Goal: Information Seeking & Learning: Check status

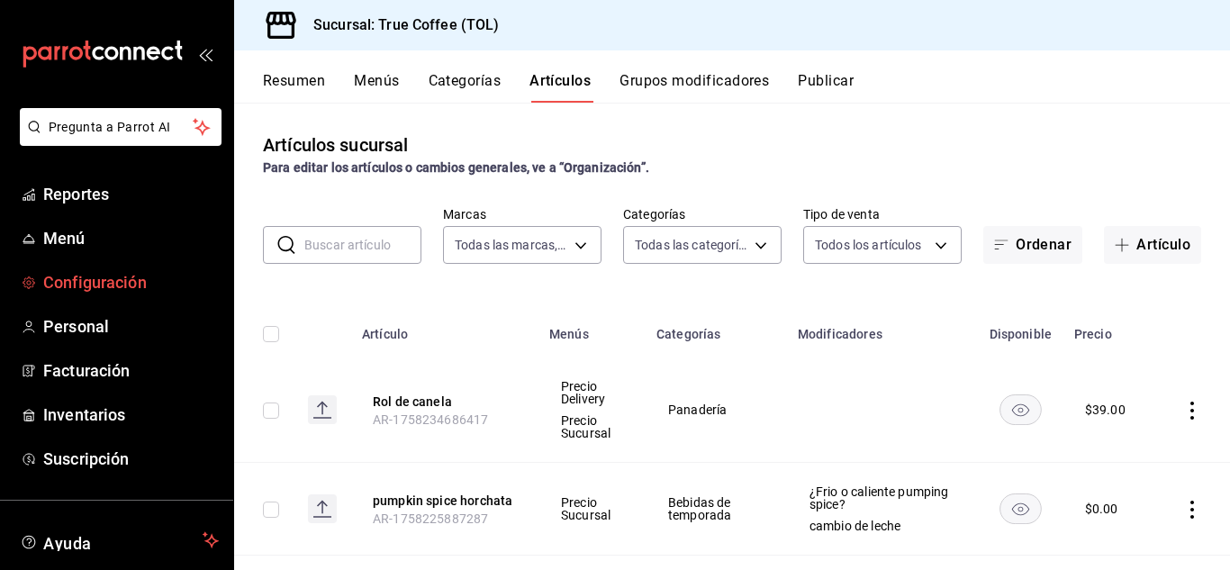
click at [108, 276] on span "Configuración" at bounding box center [131, 282] width 176 height 24
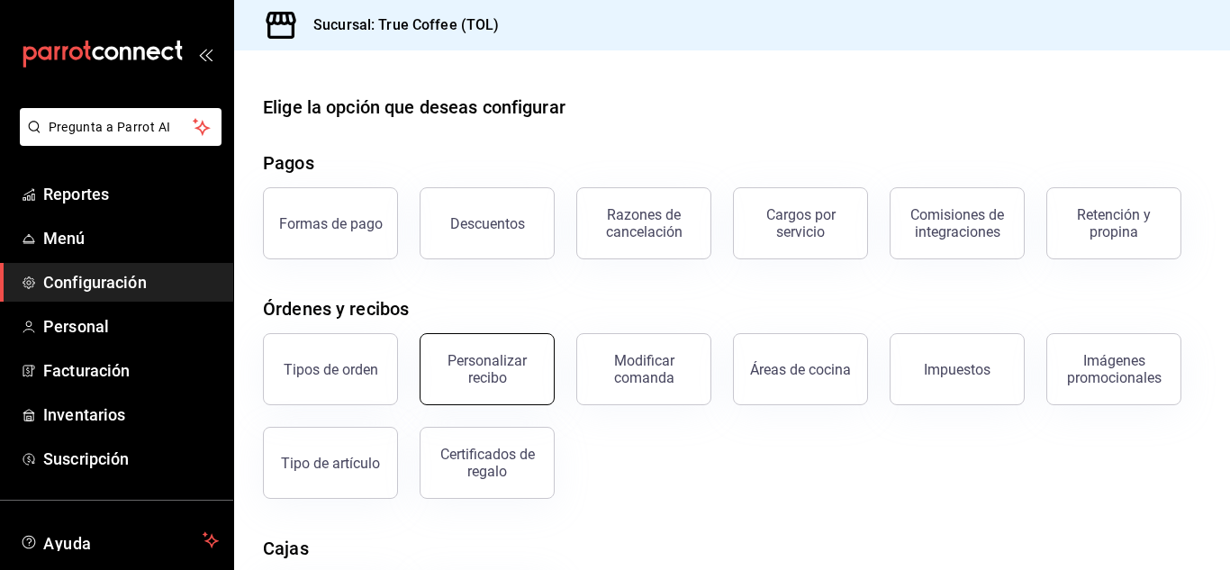
click at [530, 348] on button "Personalizar recibo" at bounding box center [487, 369] width 135 height 72
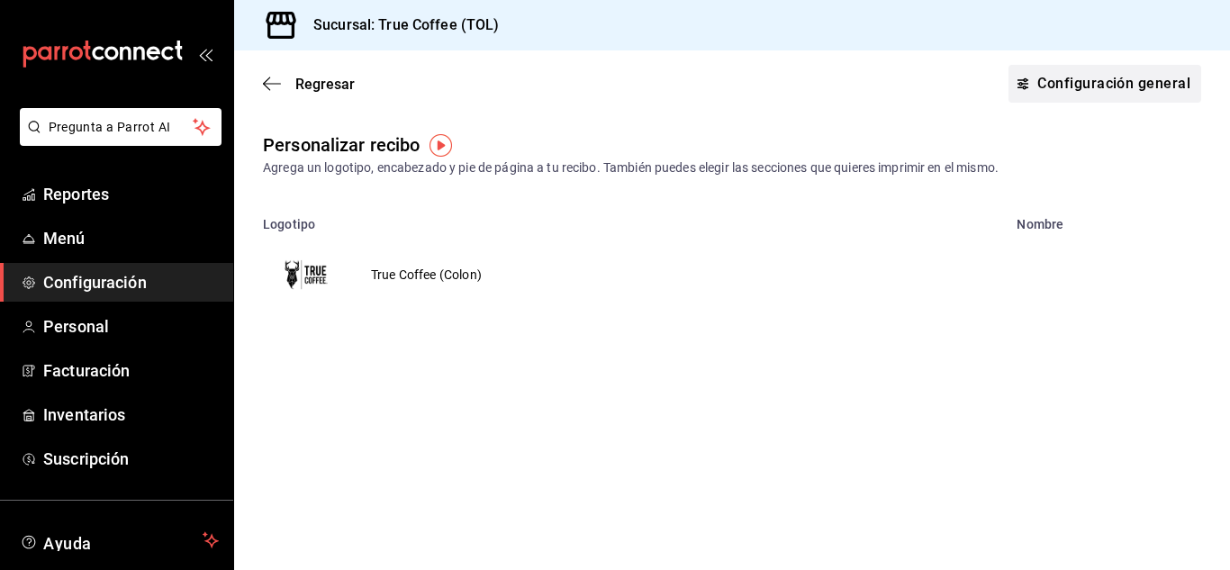
click at [1084, 93] on link "Configuración general" at bounding box center [1104, 84] width 193 height 38
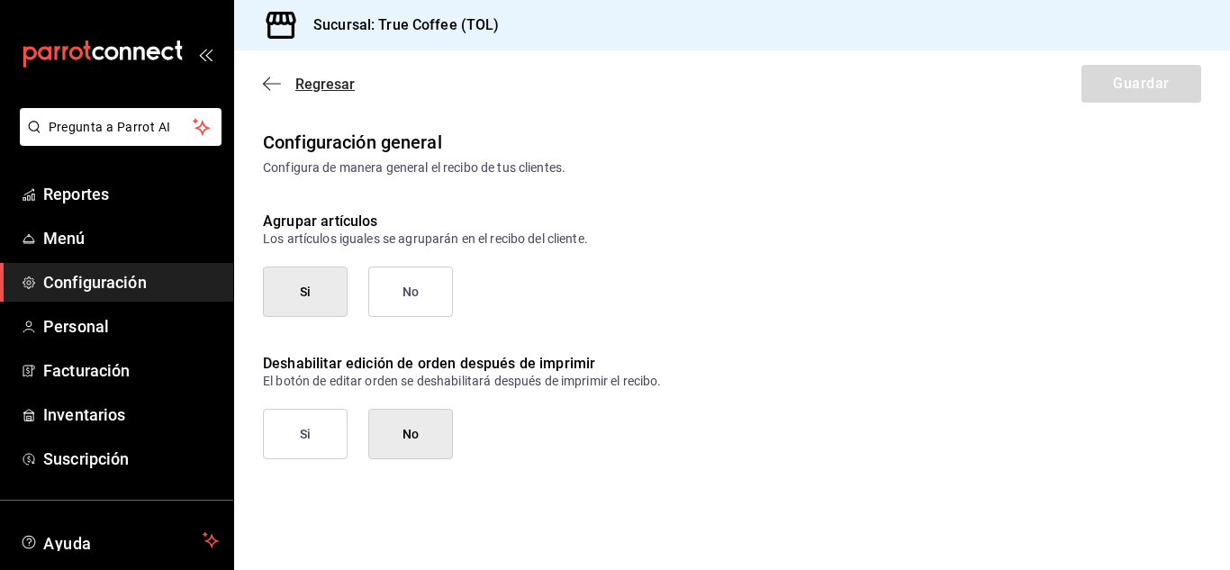
click at [324, 83] on span "Regresar" at bounding box center [324, 84] width 59 height 17
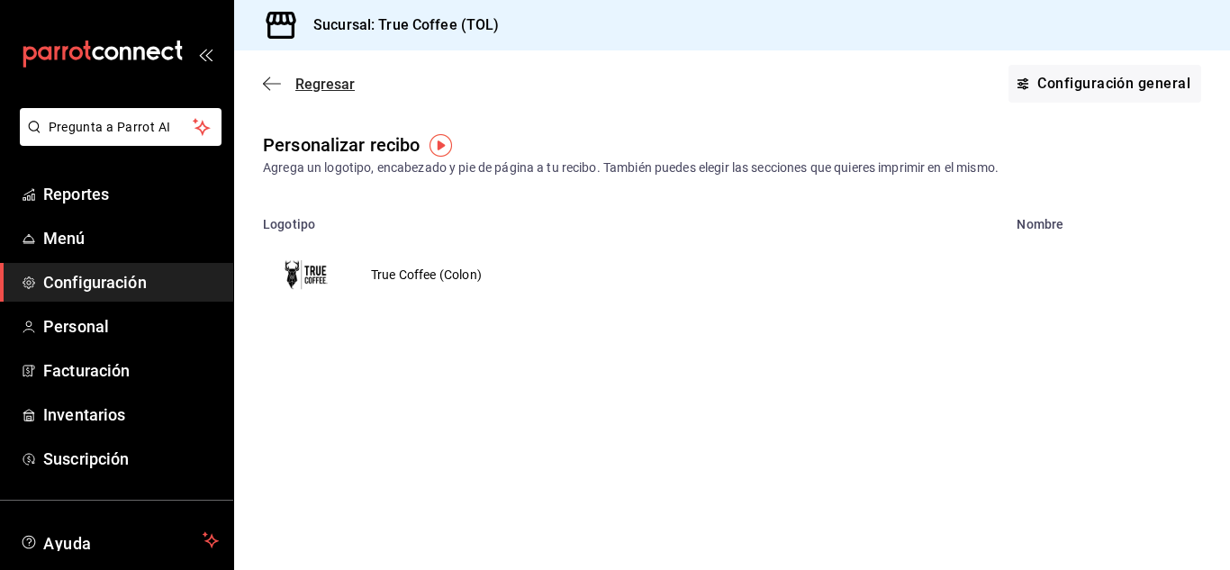
click at [311, 86] on span "Regresar" at bounding box center [324, 84] width 59 height 17
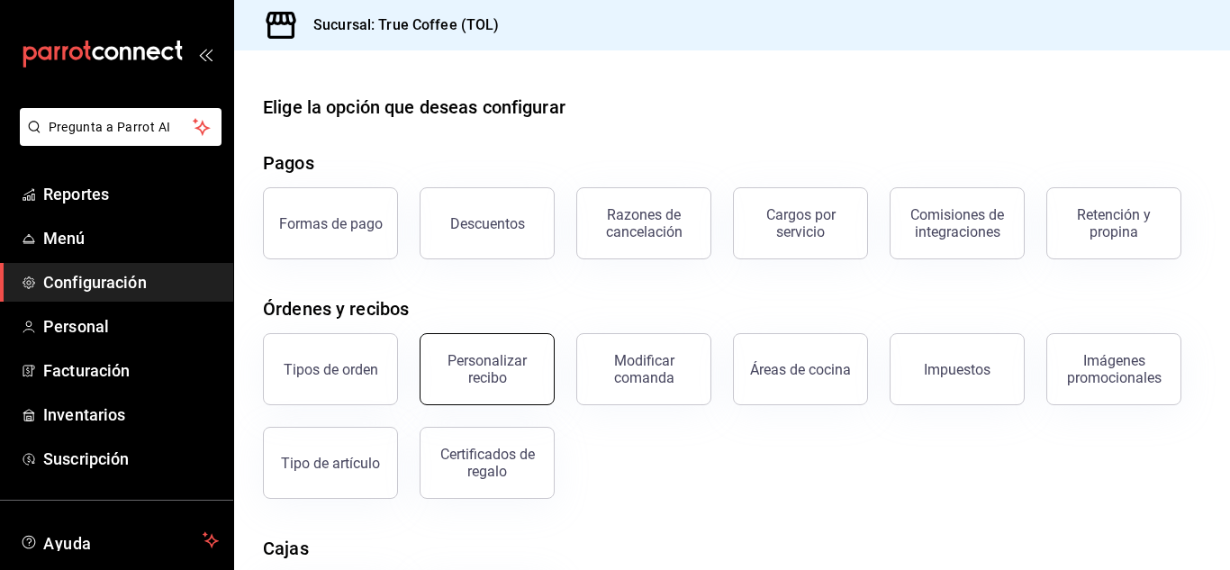
click at [510, 366] on div "Personalizar recibo" at bounding box center [487, 369] width 112 height 34
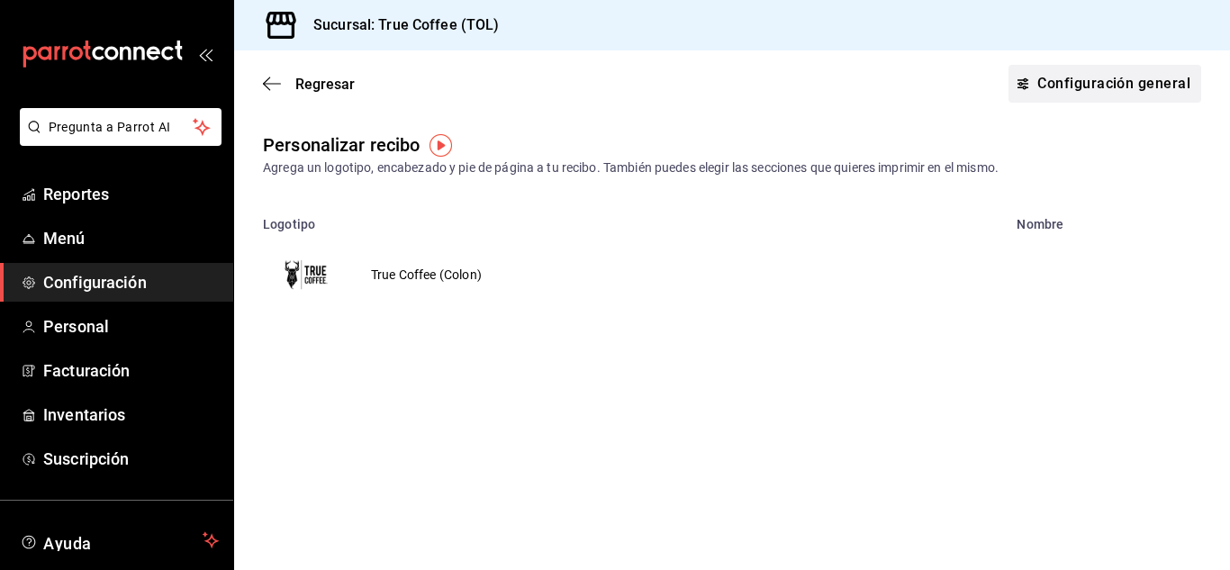
click at [1092, 77] on link "Configuración general" at bounding box center [1104, 84] width 193 height 38
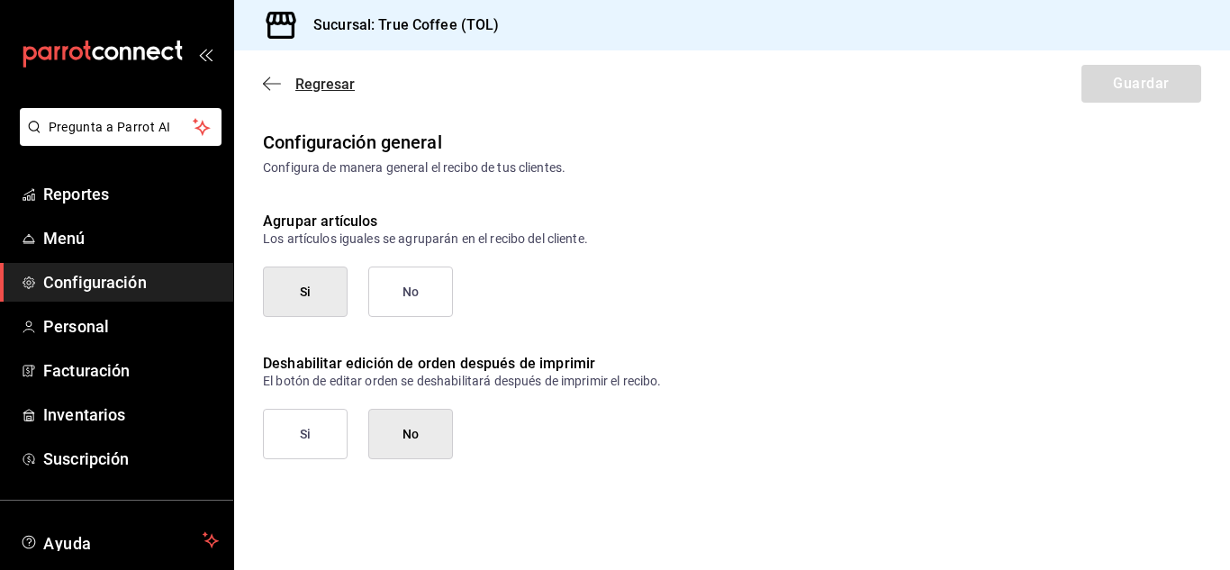
click at [321, 83] on span "Regresar" at bounding box center [324, 84] width 59 height 17
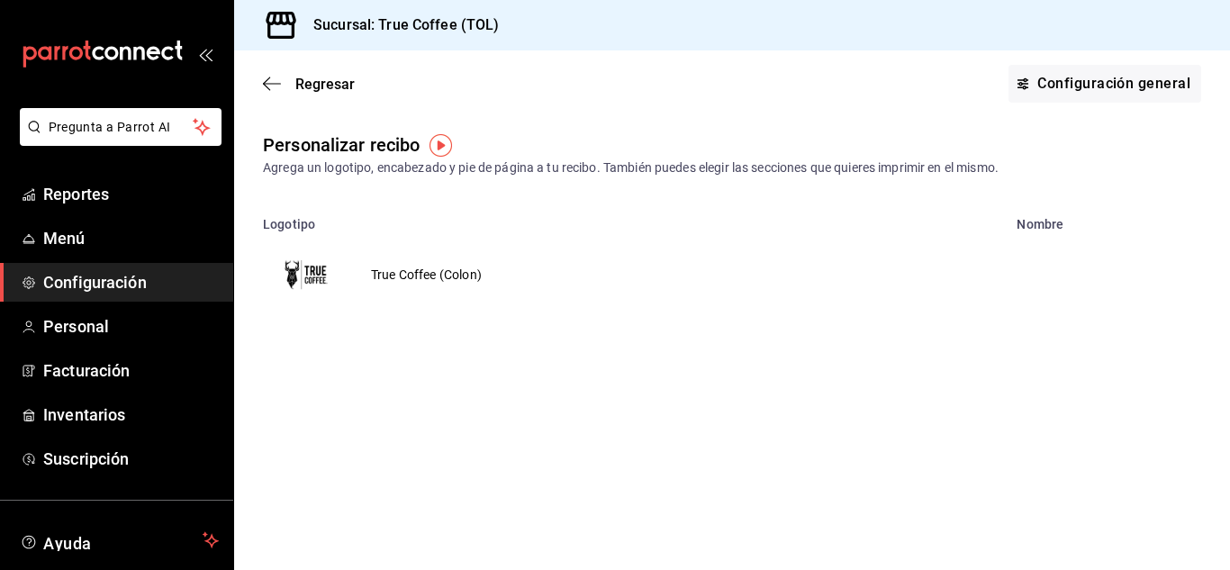
click at [345, 96] on div "Regresar Configuración general" at bounding box center [732, 83] width 996 height 67
click at [316, 69] on div "Regresar Configuración general" at bounding box center [732, 83] width 996 height 67
click at [322, 86] on span "Regresar" at bounding box center [324, 84] width 59 height 17
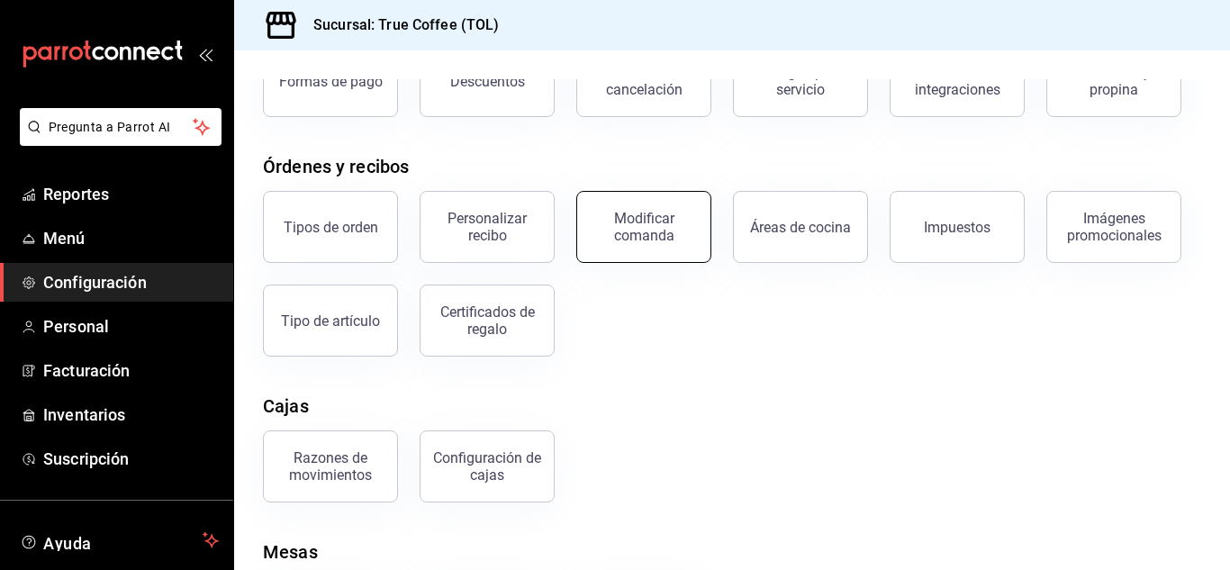
scroll to position [143, 0]
click at [1116, 213] on div "Imágenes promocionales" at bounding box center [1114, 226] width 112 height 34
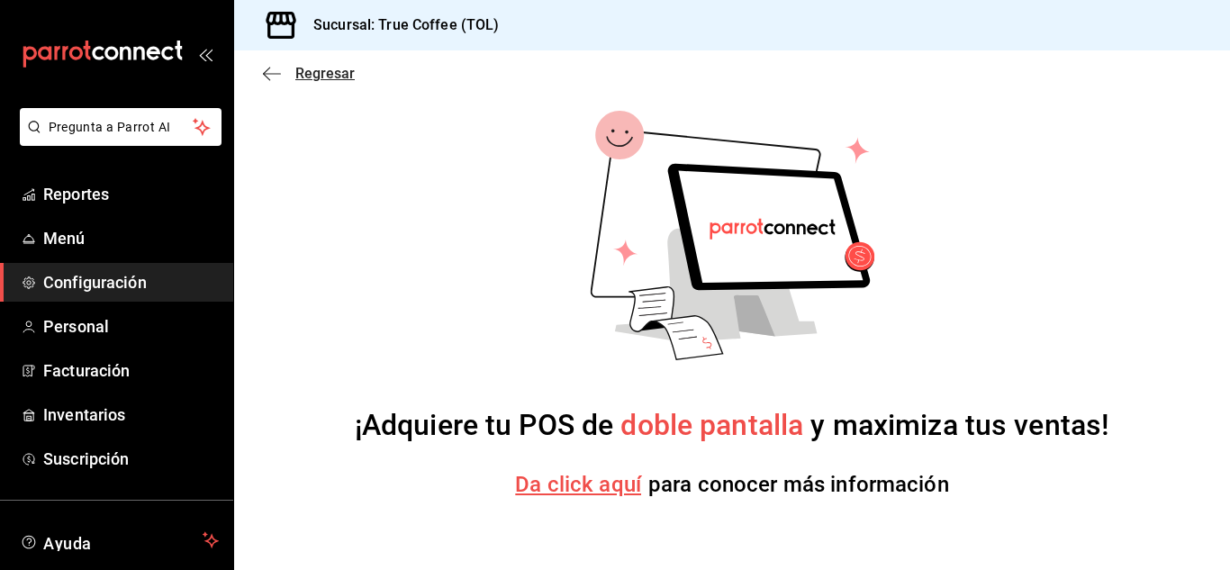
click at [330, 70] on span "Regresar" at bounding box center [324, 73] width 59 height 17
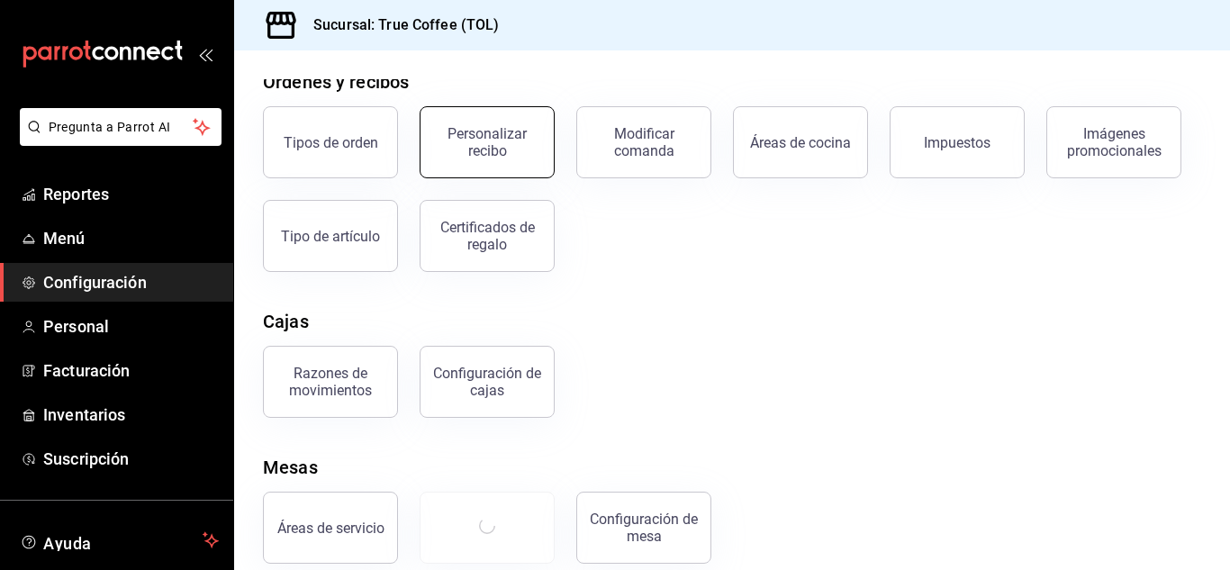
scroll to position [249, 0]
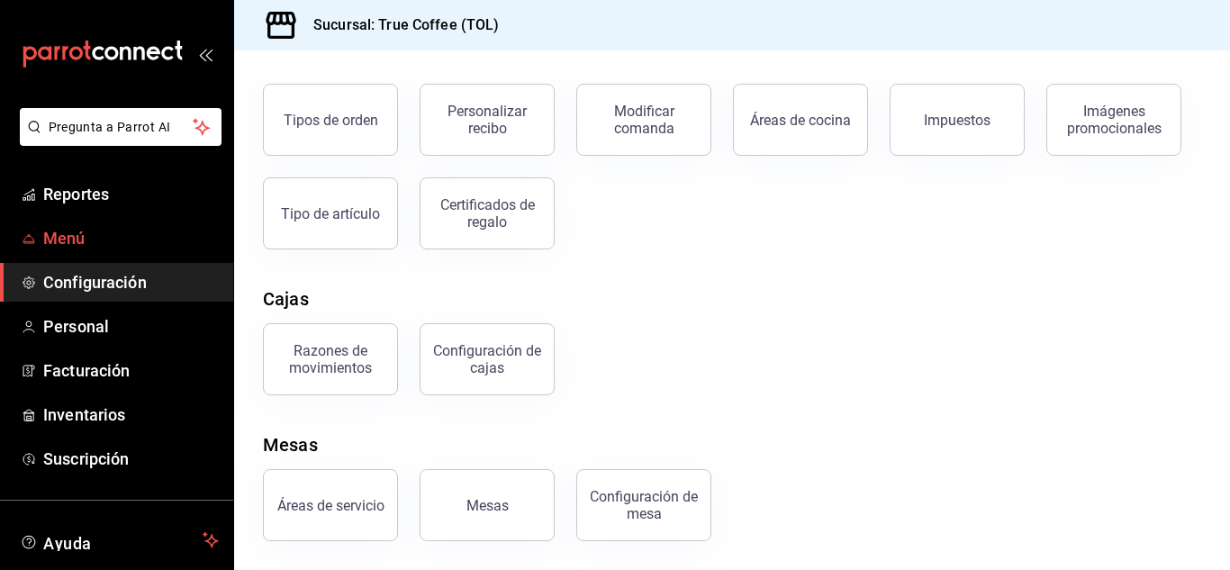
click at [66, 243] on span "Menú" at bounding box center [131, 238] width 176 height 24
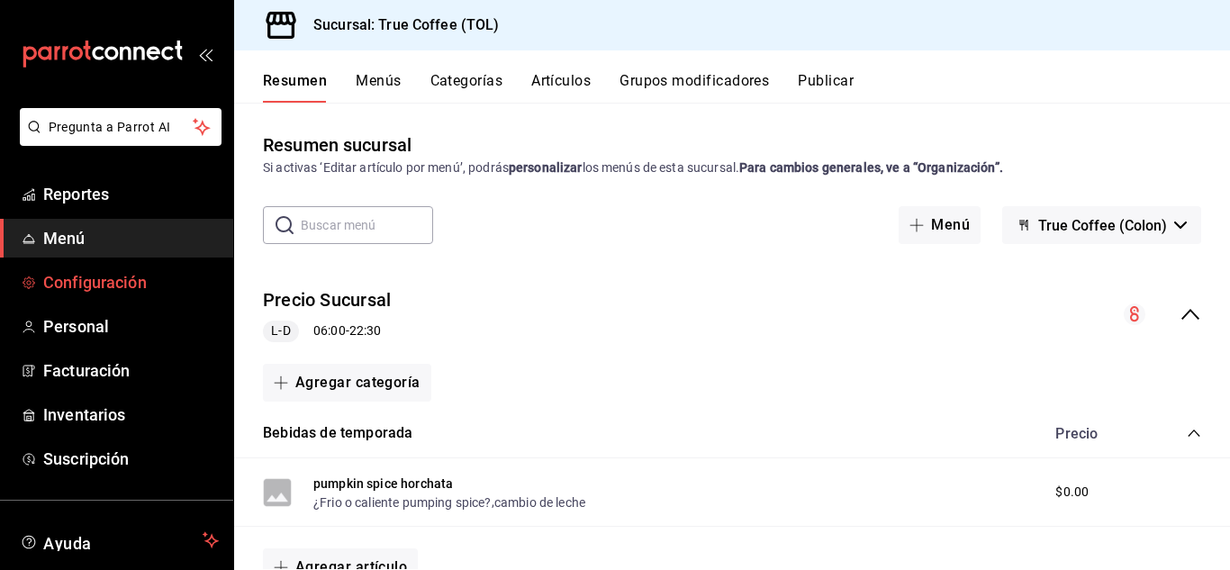
click at [57, 290] on span "Configuración" at bounding box center [131, 282] width 176 height 24
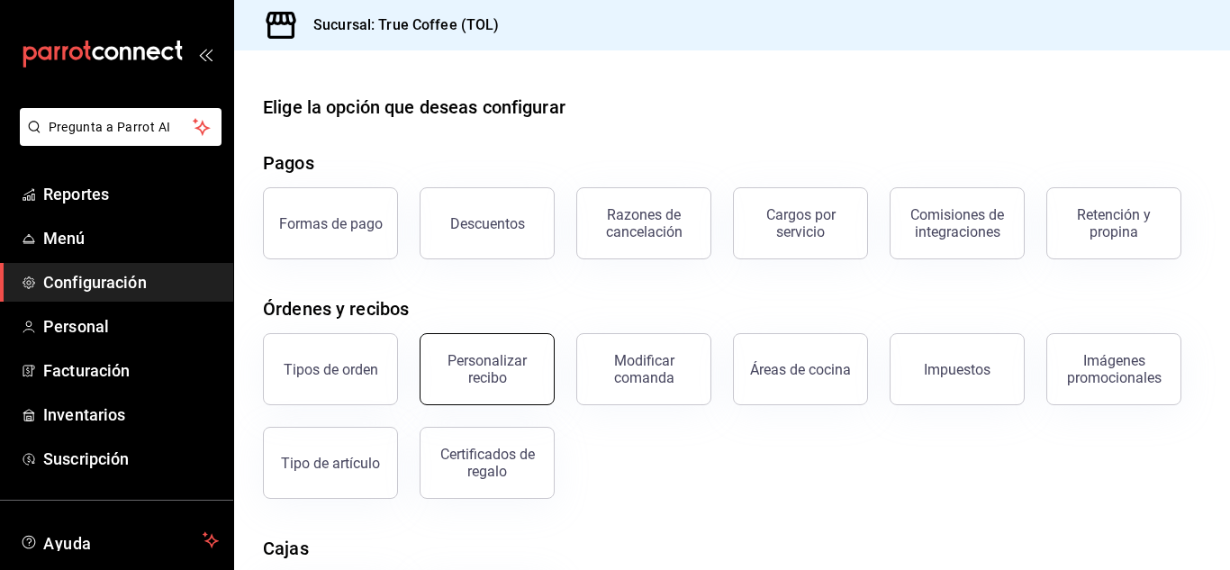
click at [501, 344] on button "Personalizar recibo" at bounding box center [487, 369] width 135 height 72
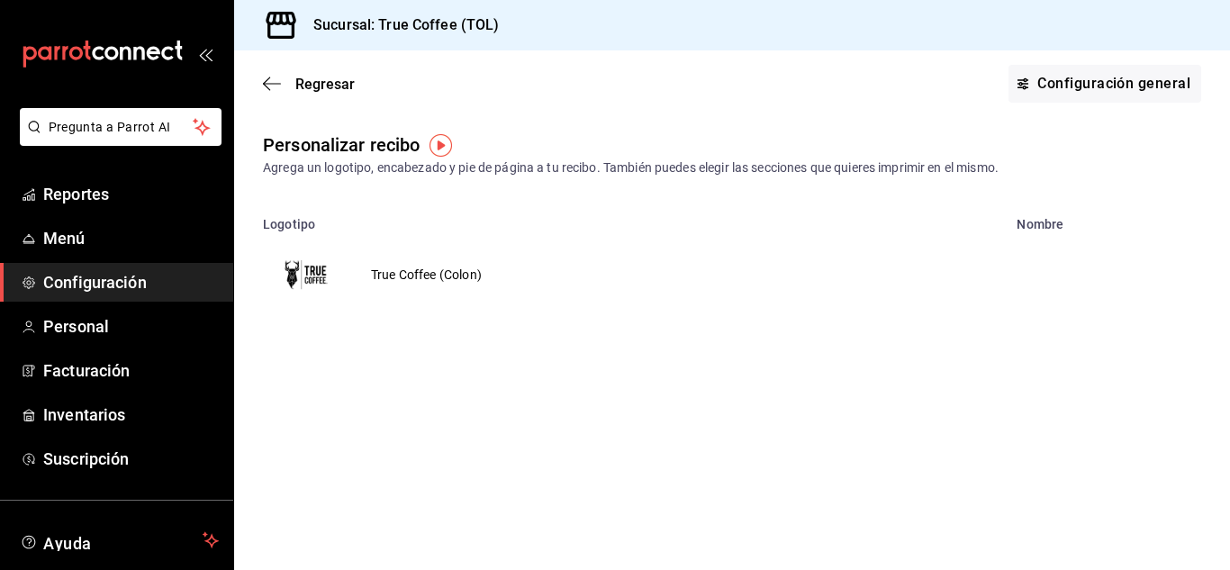
click at [443, 144] on img "button" at bounding box center [440, 145] width 23 height 23
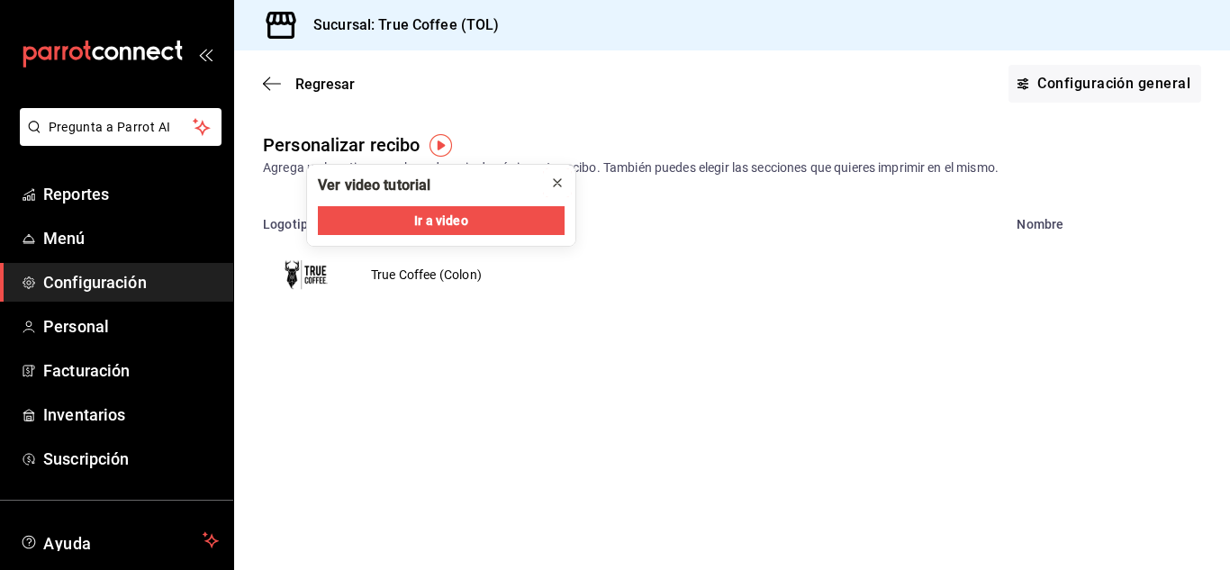
click at [557, 184] on icon "close" at bounding box center [557, 183] width 14 height 14
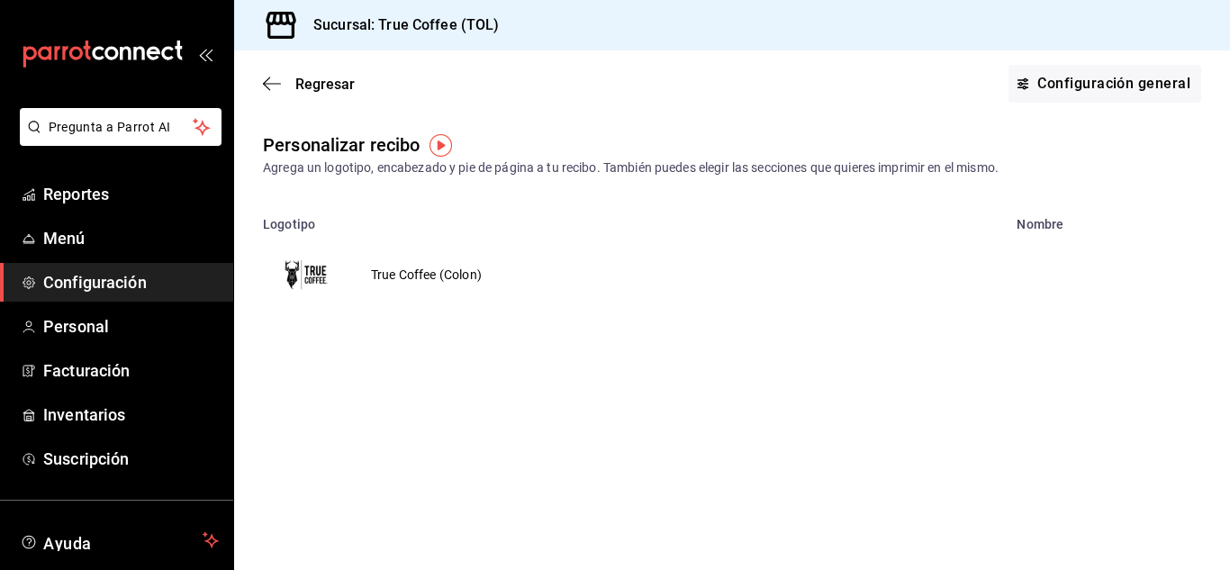
click at [405, 280] on td "True Coffee (Colon)" at bounding box center [426, 274] width 154 height 86
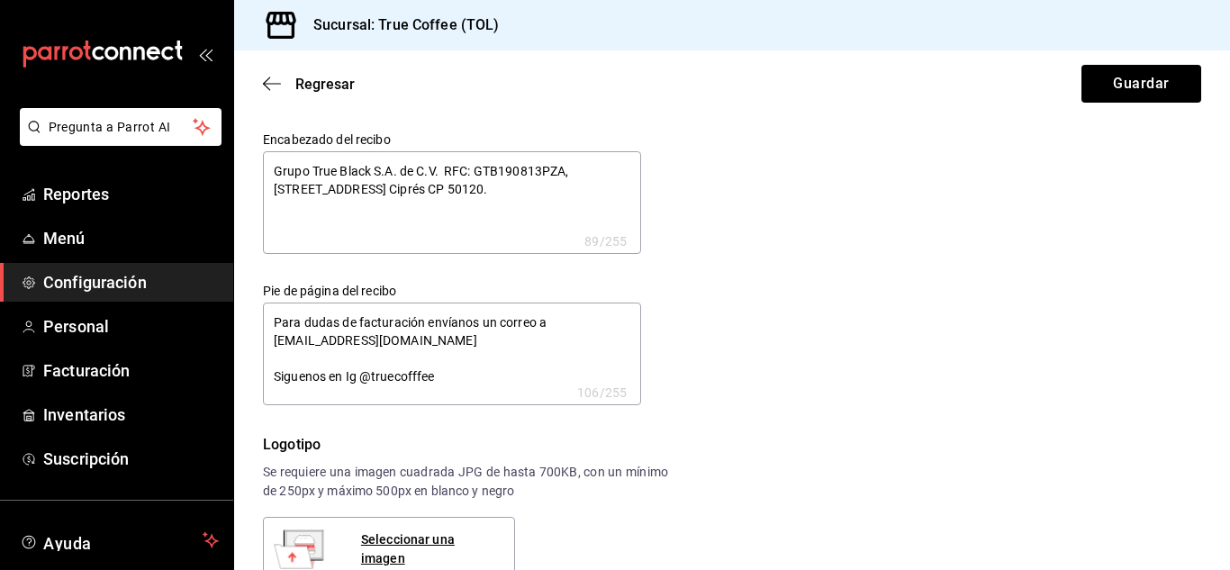
type textarea "x"
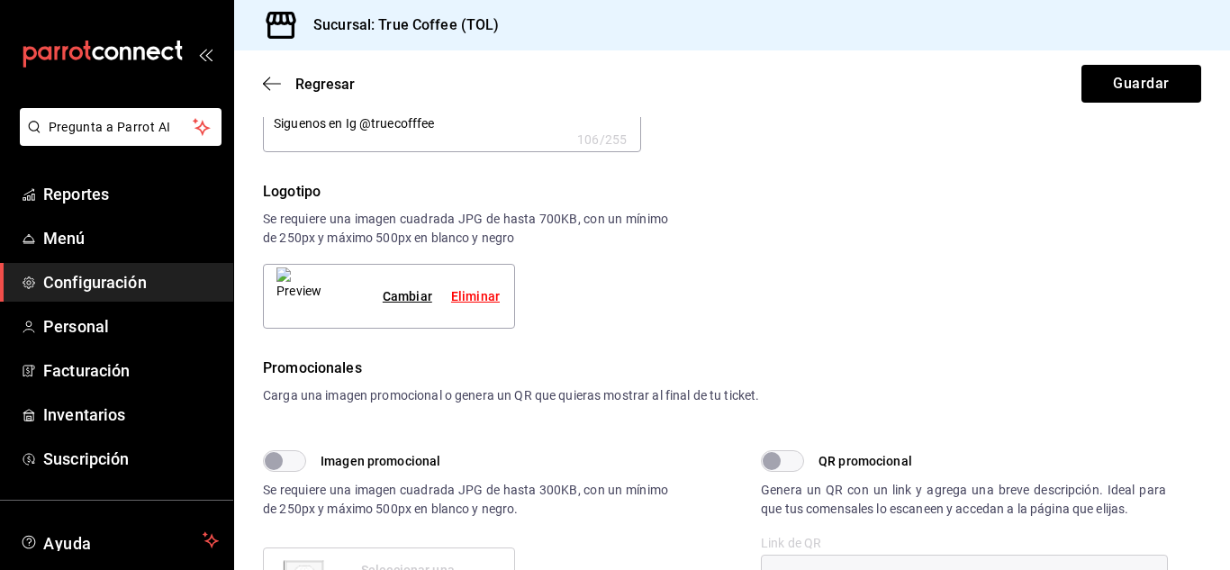
type textarea "x"
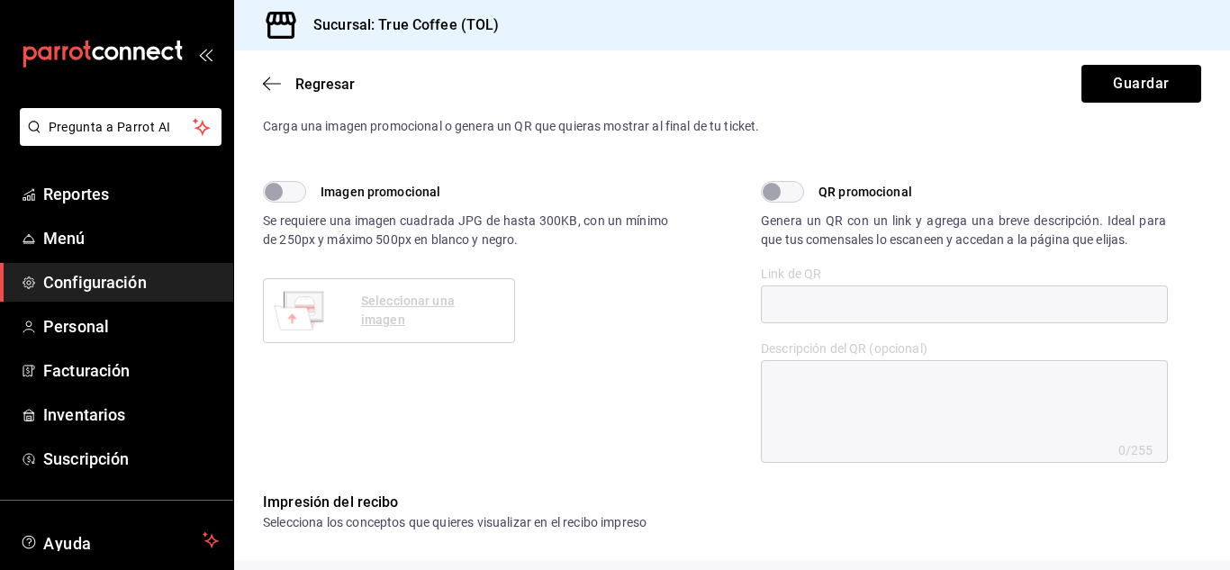
scroll to position [527, 0]
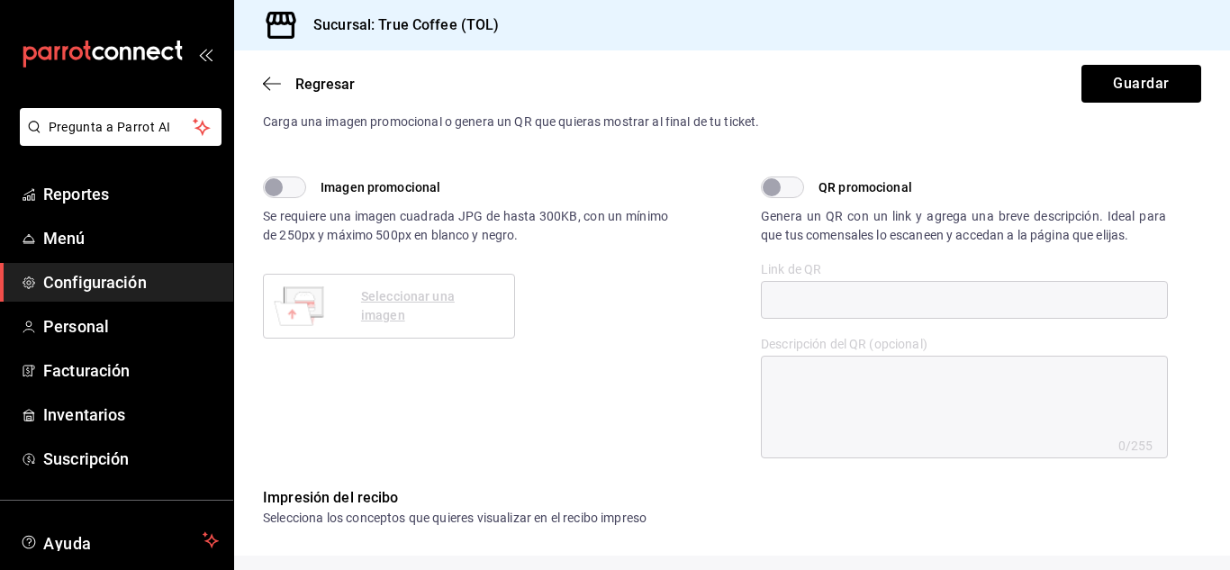
click at [291, 194] on input "Imagen promocional" at bounding box center [273, 187] width 65 height 22
checkbox input "true"
type textarea "x"
click at [372, 306] on div "Seleccionar una imagen" at bounding box center [430, 306] width 139 height 38
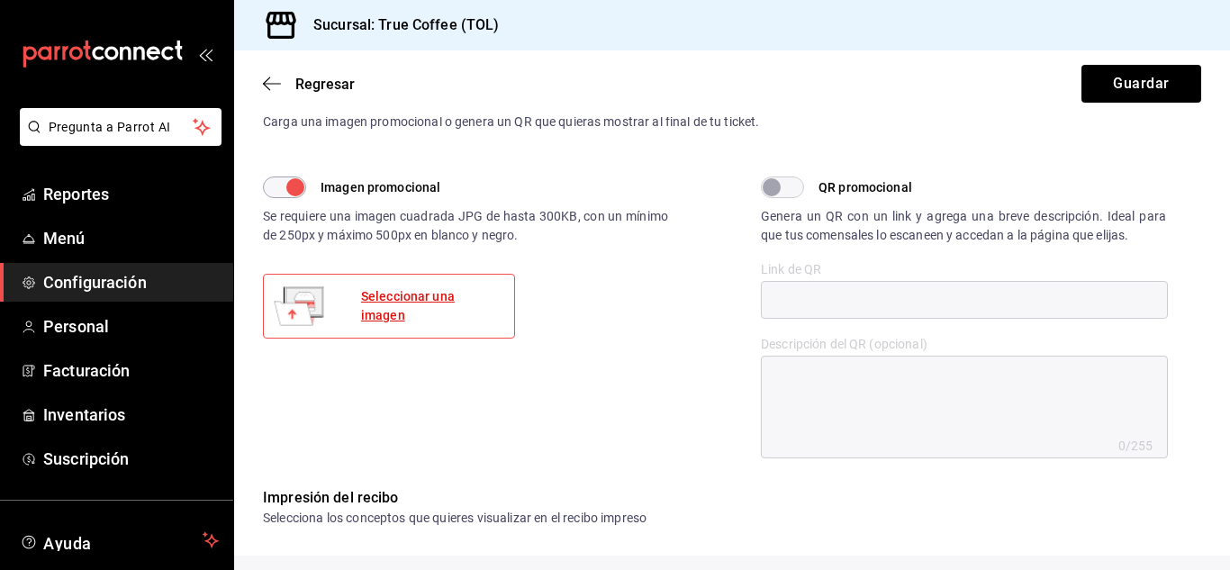
type textarea "x"
click at [434, 312] on div "Seleccionar una imagen" at bounding box center [430, 306] width 139 height 38
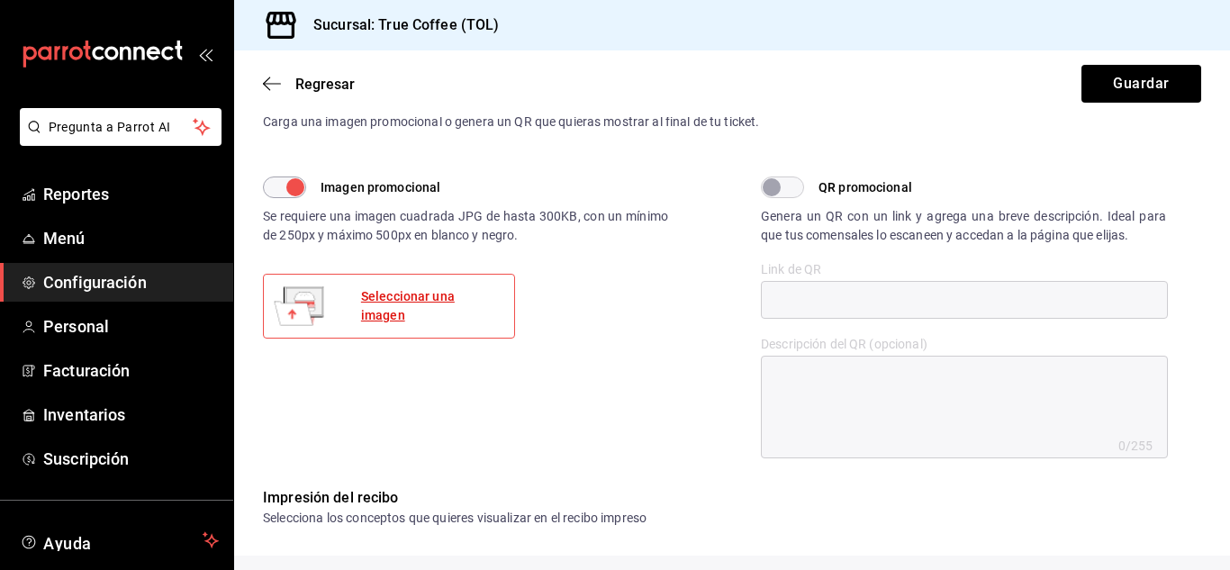
type textarea "x"
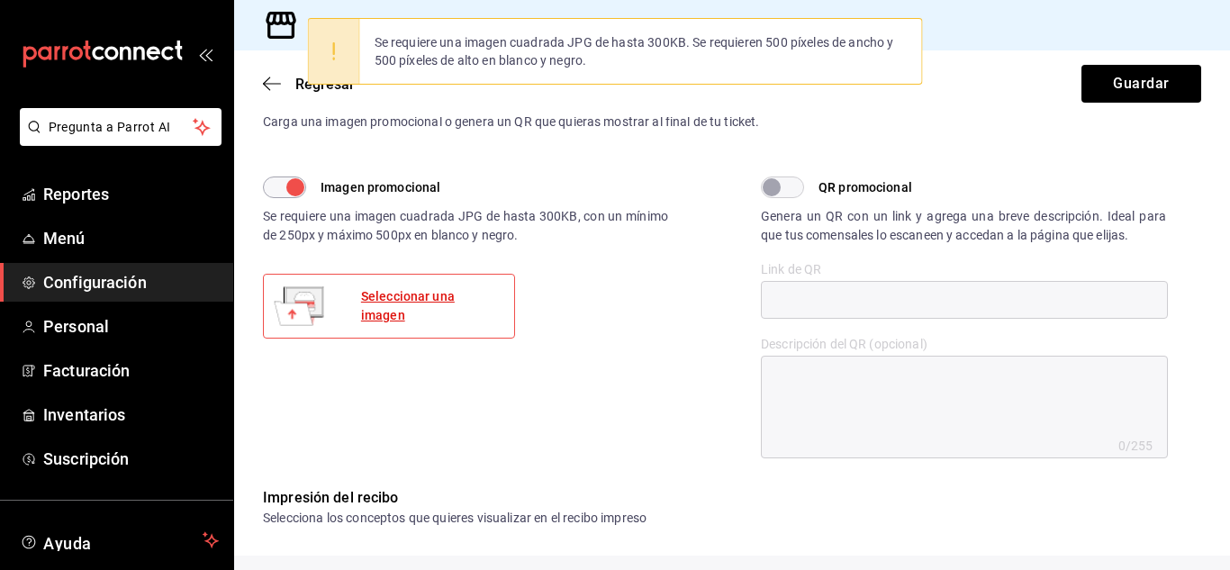
click at [368, 302] on div "Seleccionar una imagen" at bounding box center [430, 306] width 139 height 38
type textarea "x"
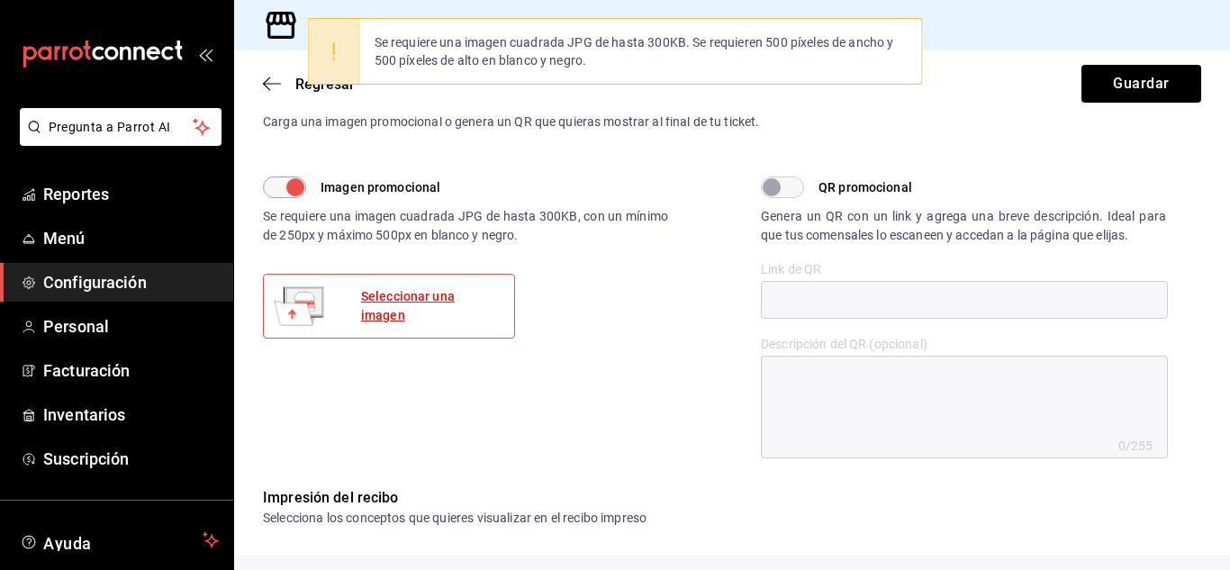
type textarea "x"
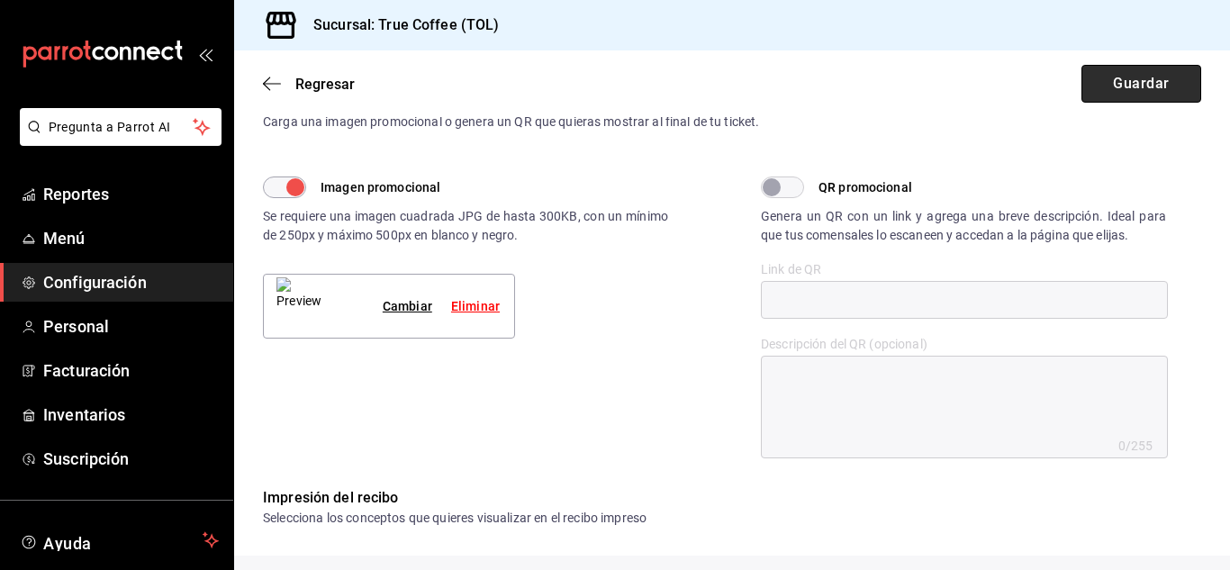
click at [1130, 86] on button "Guardar" at bounding box center [1141, 84] width 120 height 38
type textarea "x"
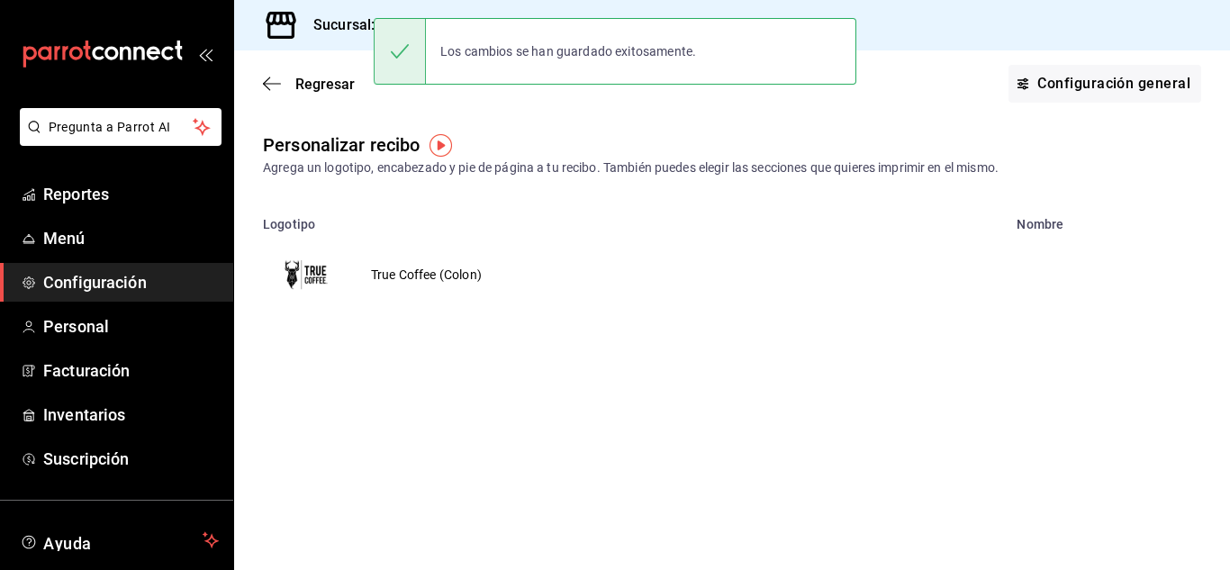
click at [393, 275] on td "True Coffee (Colon)" at bounding box center [426, 274] width 154 height 86
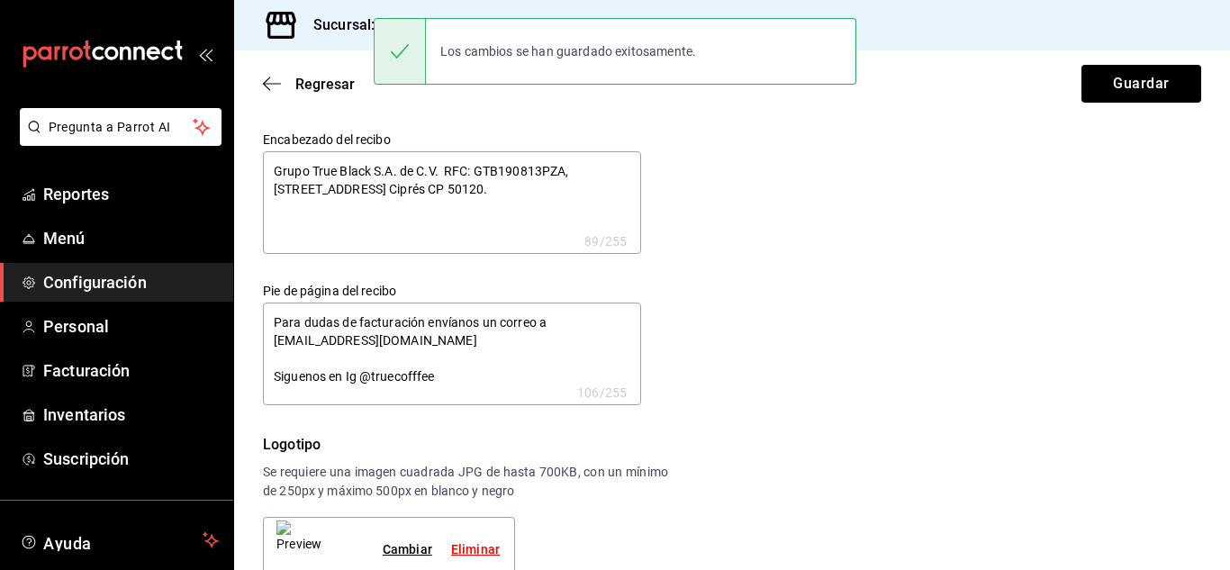
type textarea "x"
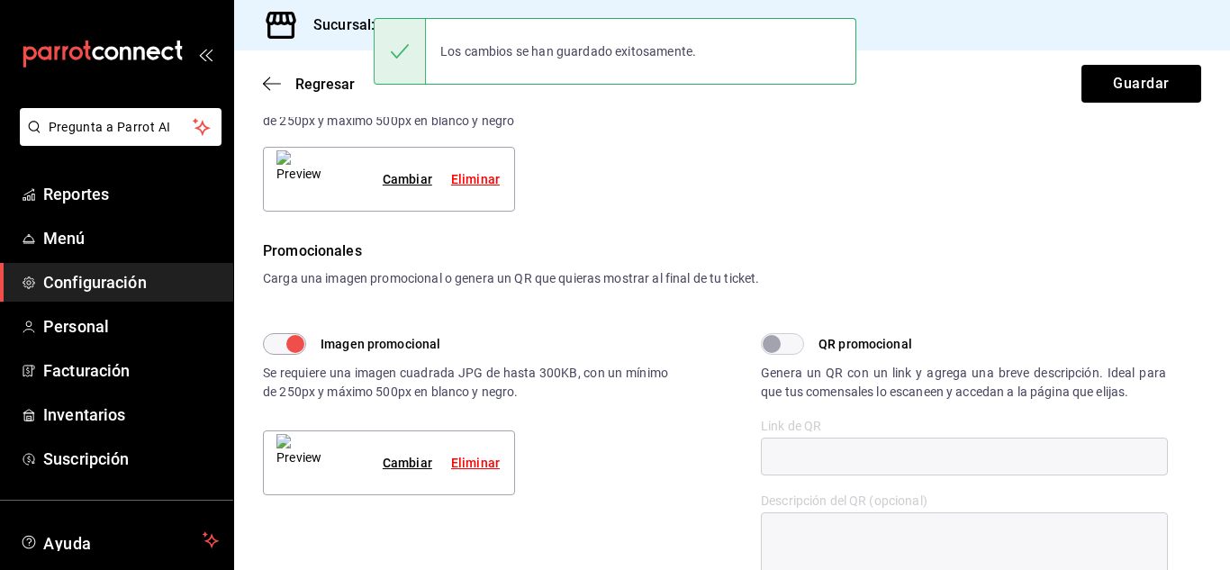
type textarea "x"
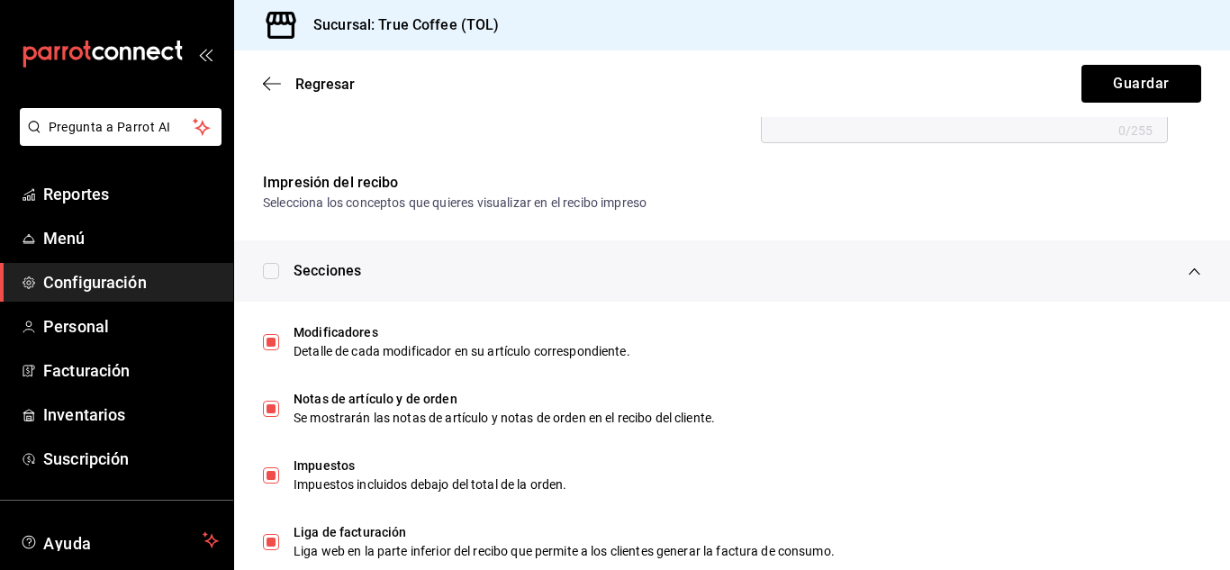
scroll to position [950, 0]
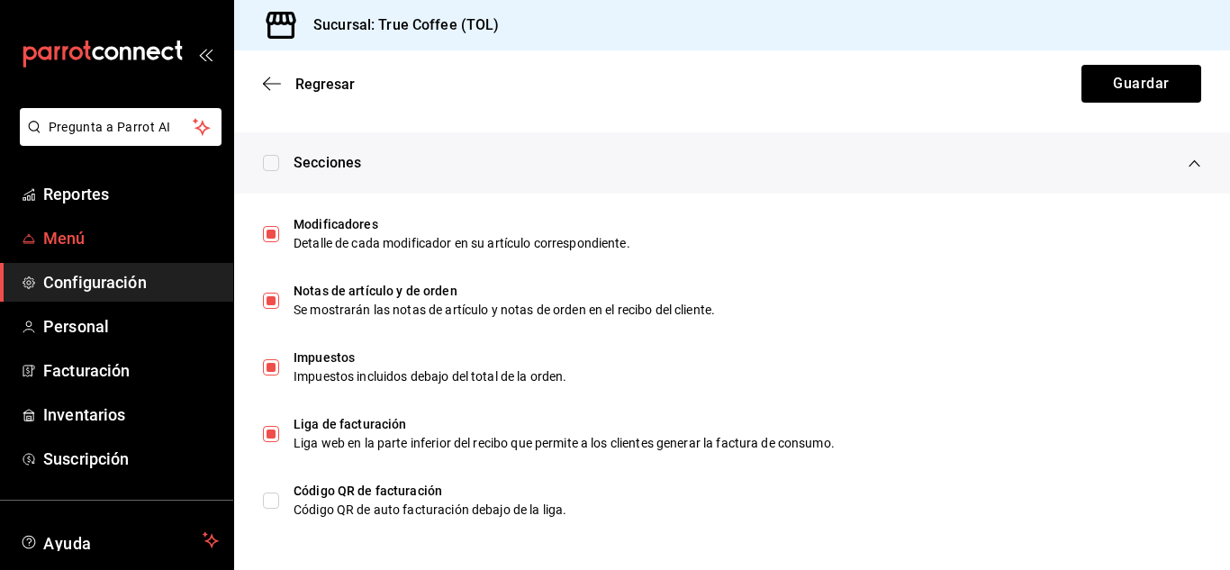
click at [124, 238] on span "Menú" at bounding box center [131, 238] width 176 height 24
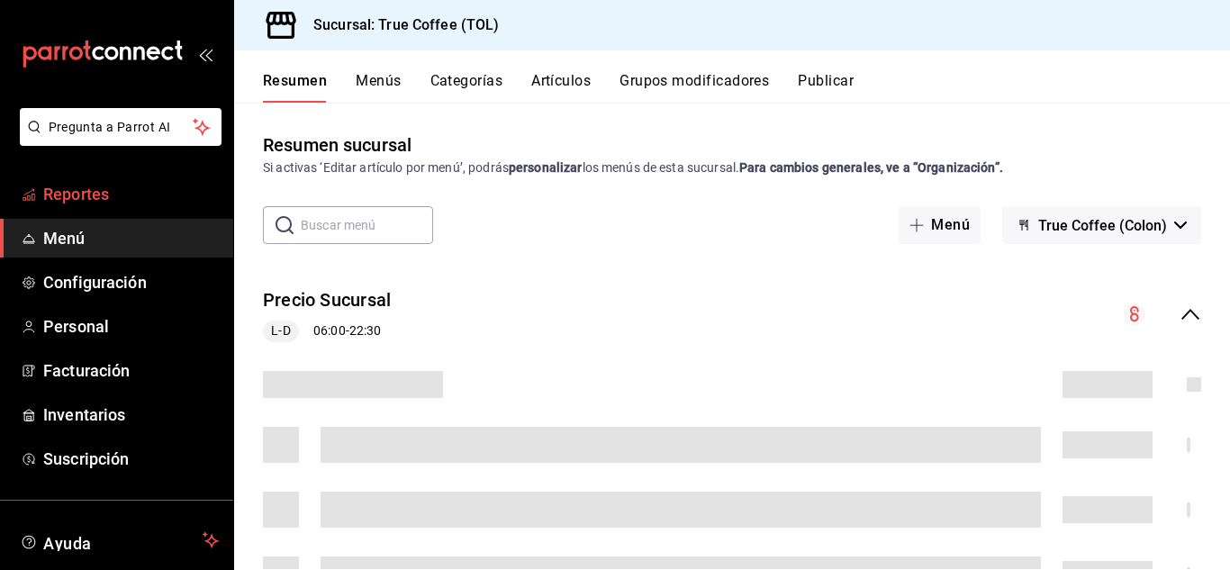
click at [103, 198] on span "Reportes" at bounding box center [131, 194] width 176 height 24
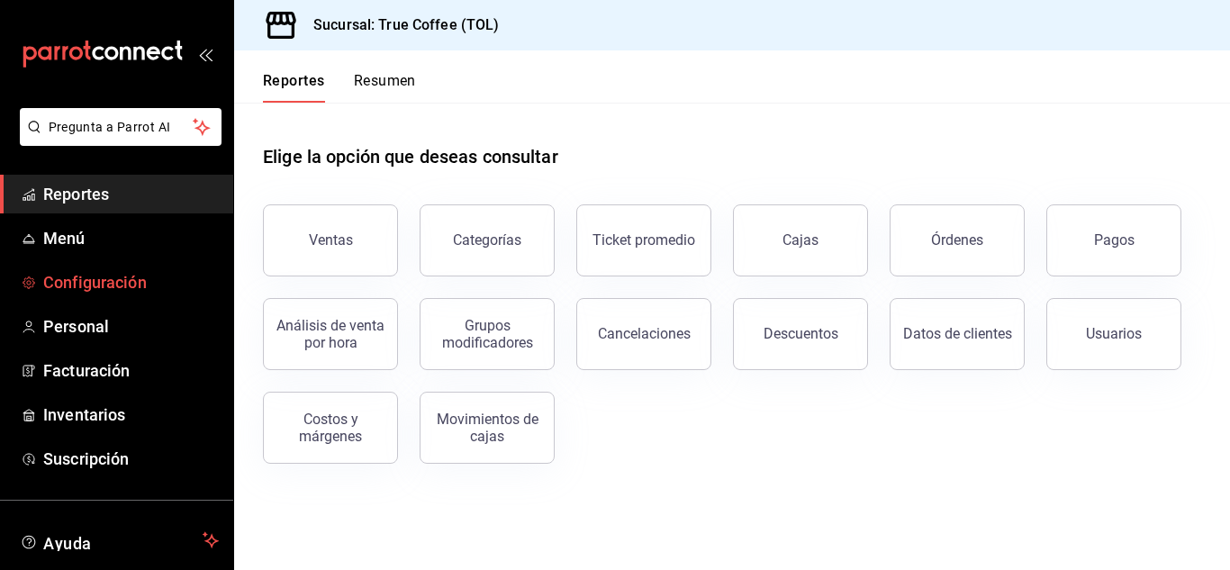
click at [95, 276] on span "Configuración" at bounding box center [131, 282] width 176 height 24
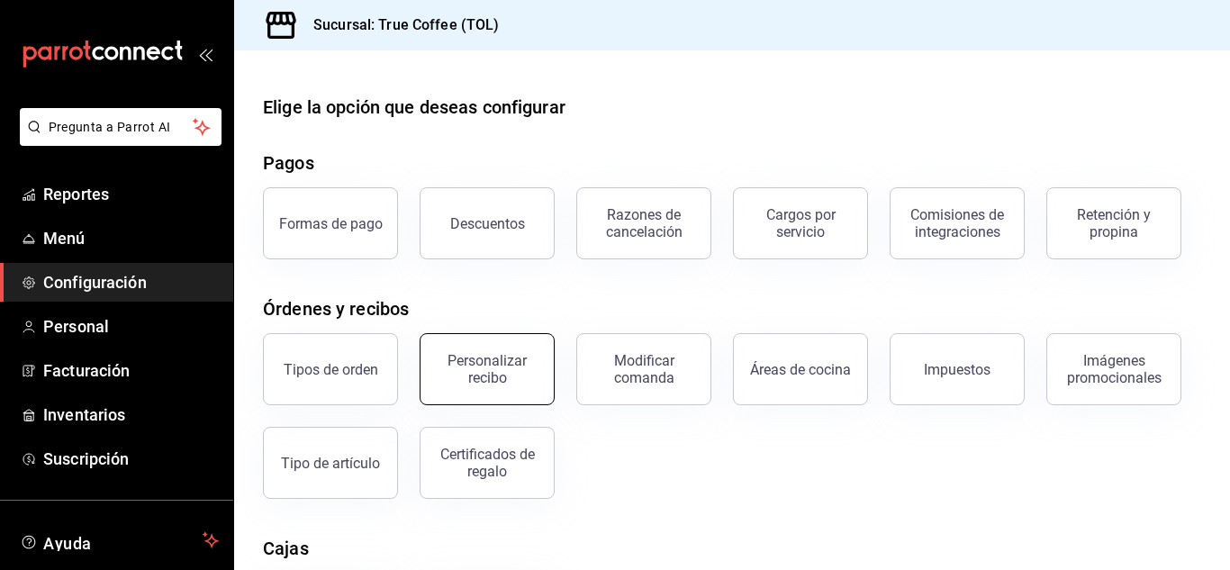
click at [501, 357] on div "Personalizar recibo" at bounding box center [487, 369] width 112 height 34
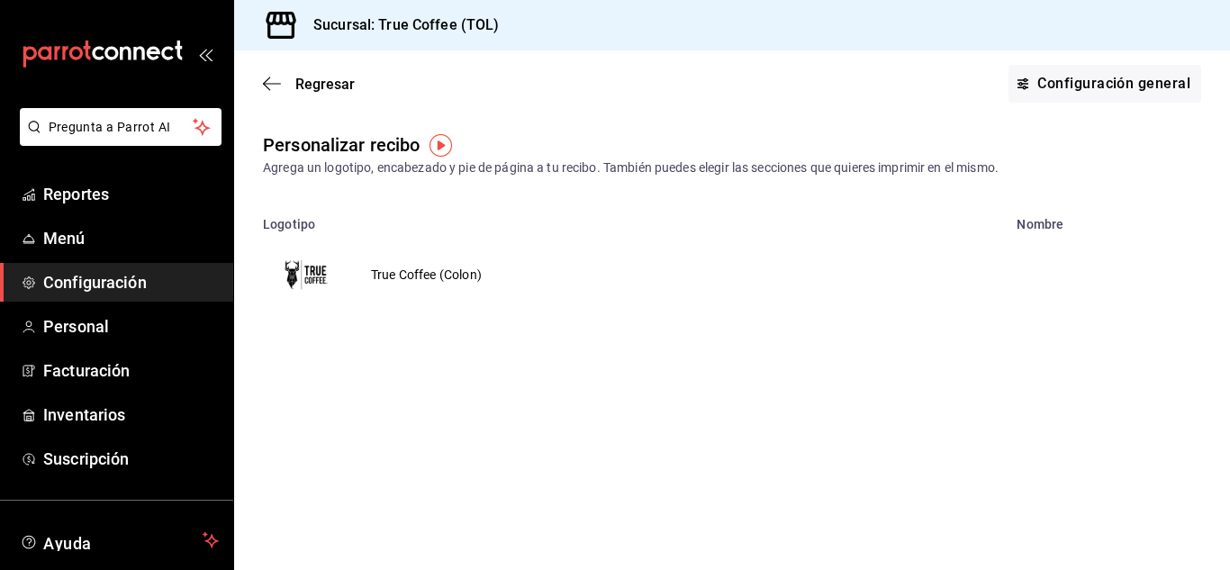
click at [378, 276] on td "True Coffee (Colon)" at bounding box center [426, 274] width 154 height 86
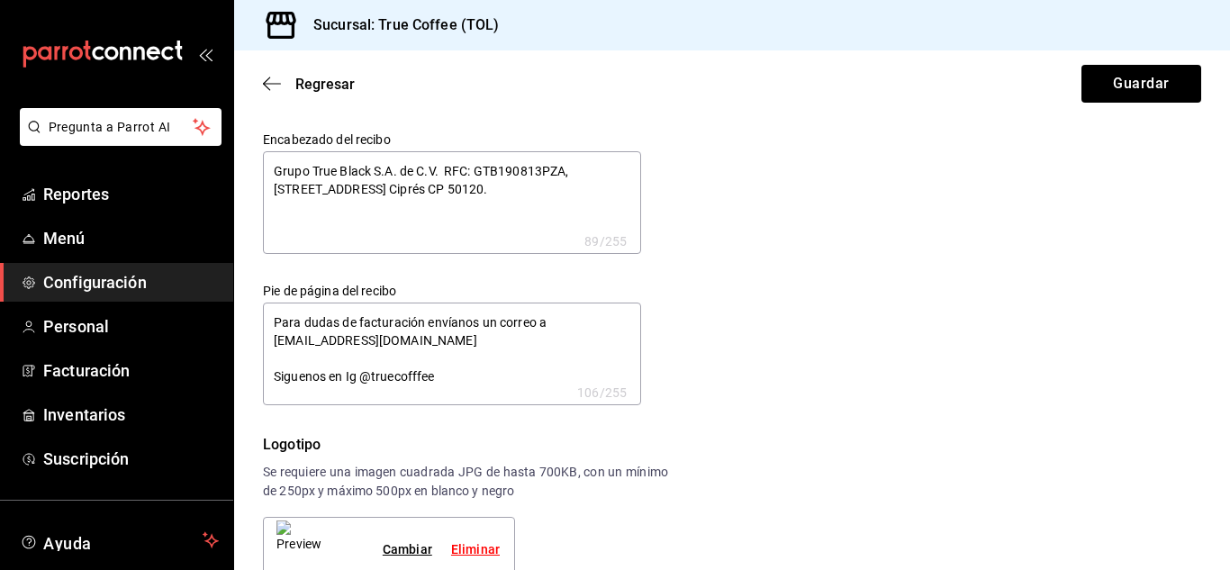
type textarea "x"
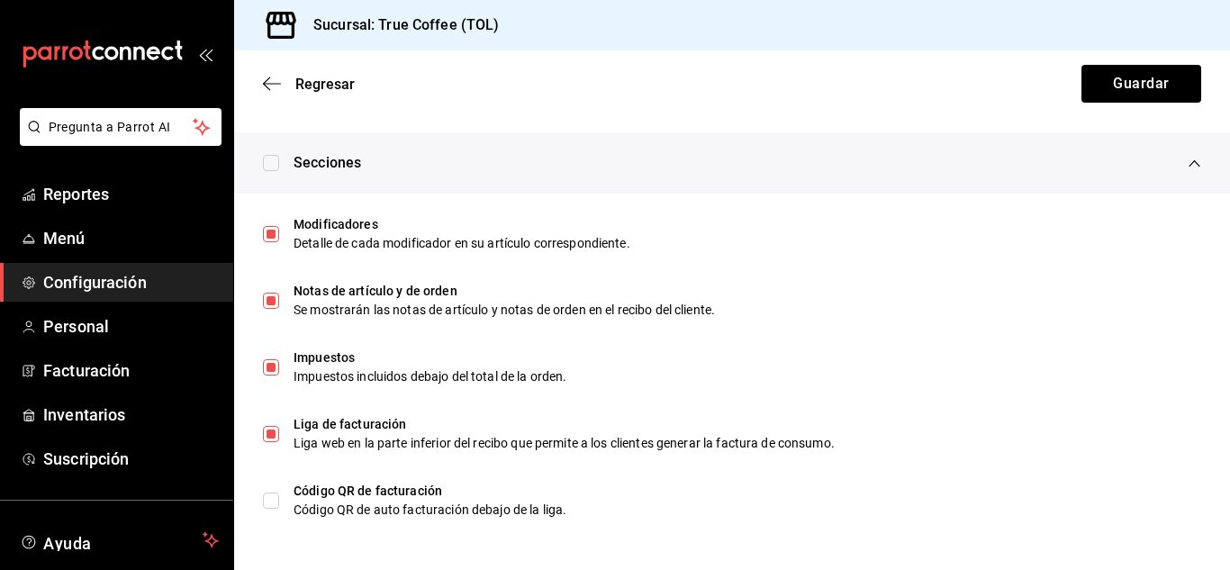
type textarea "x"
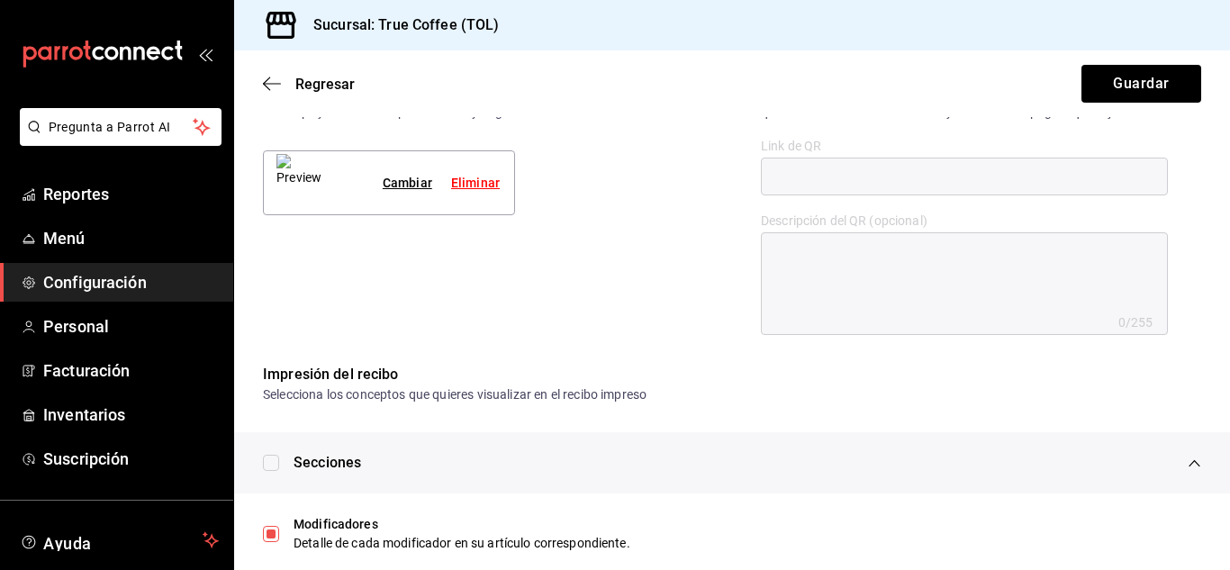
scroll to position [647, 0]
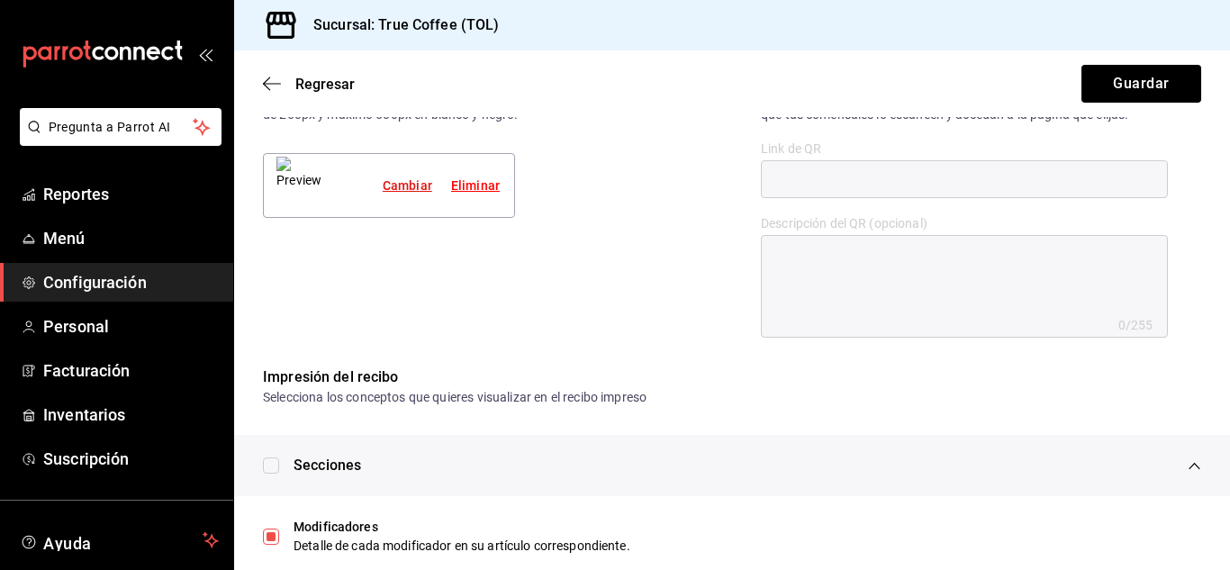
click at [402, 185] on div "Cambiar" at bounding box center [408, 185] width 50 height 19
type textarea "x"
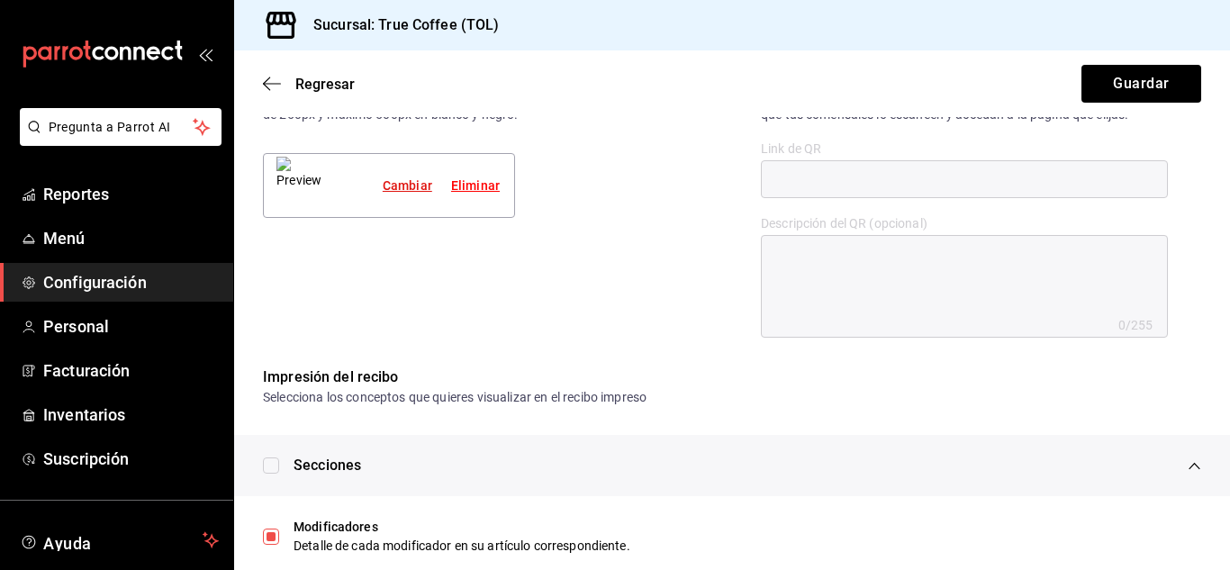
type textarea "x"
click at [1129, 79] on button "Guardar" at bounding box center [1141, 84] width 120 height 38
type textarea "x"
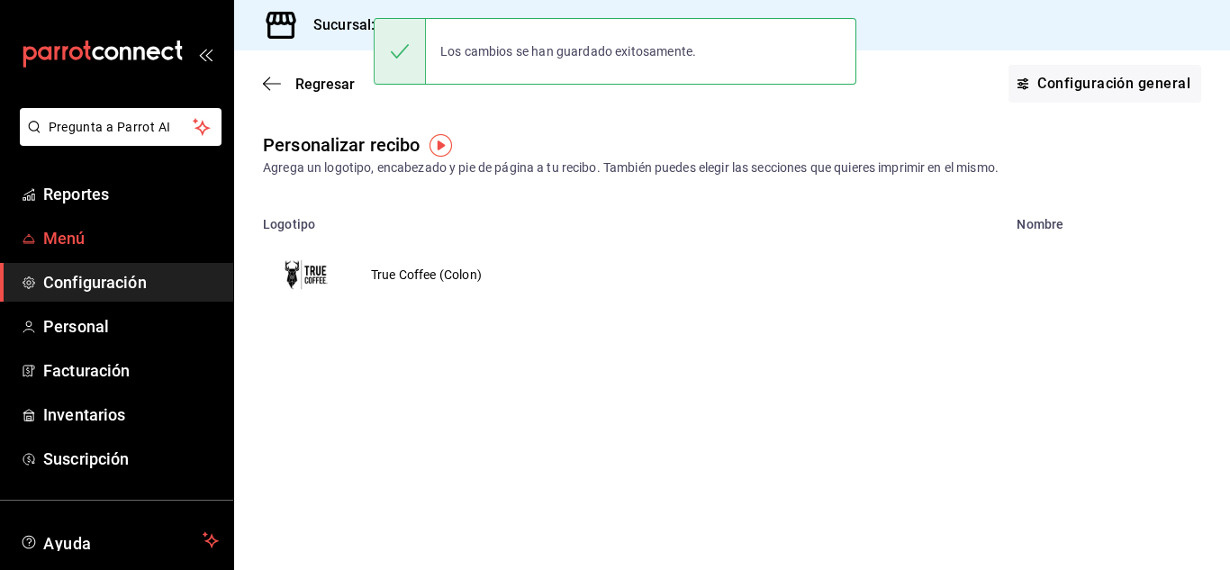
click at [91, 231] on span "Menú" at bounding box center [131, 238] width 176 height 24
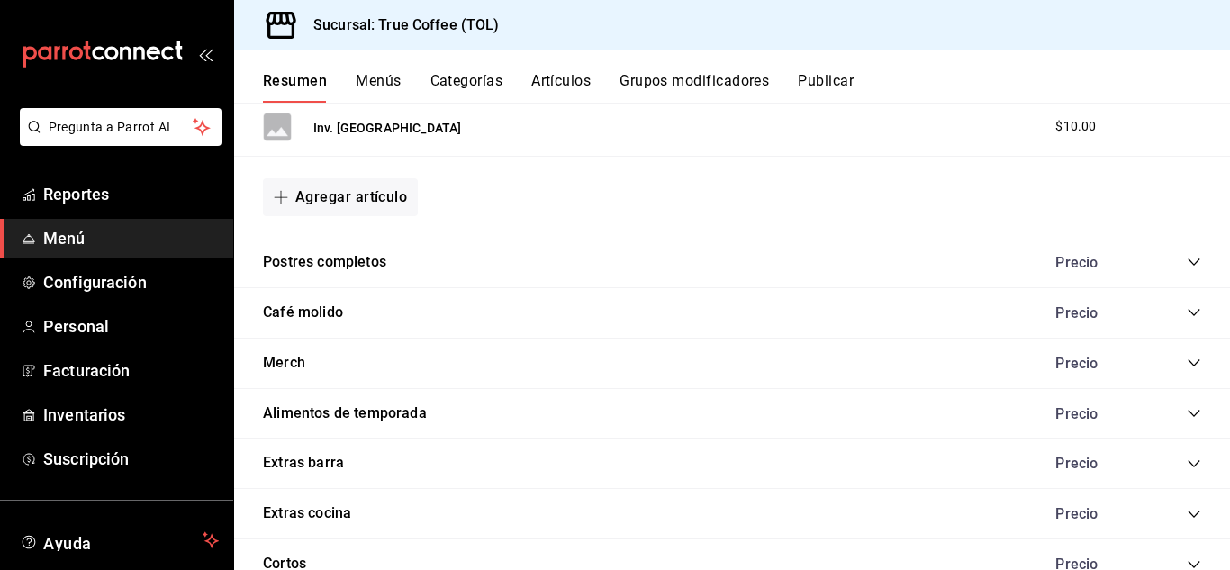
scroll to position [562, 0]
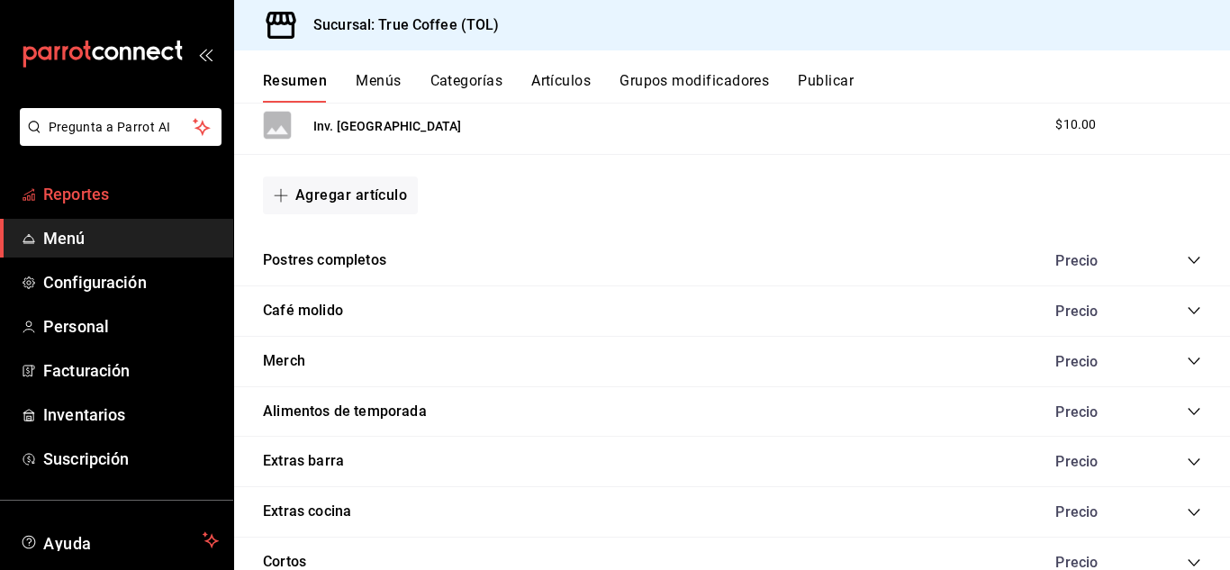
click at [123, 182] on span "Reportes" at bounding box center [131, 194] width 176 height 24
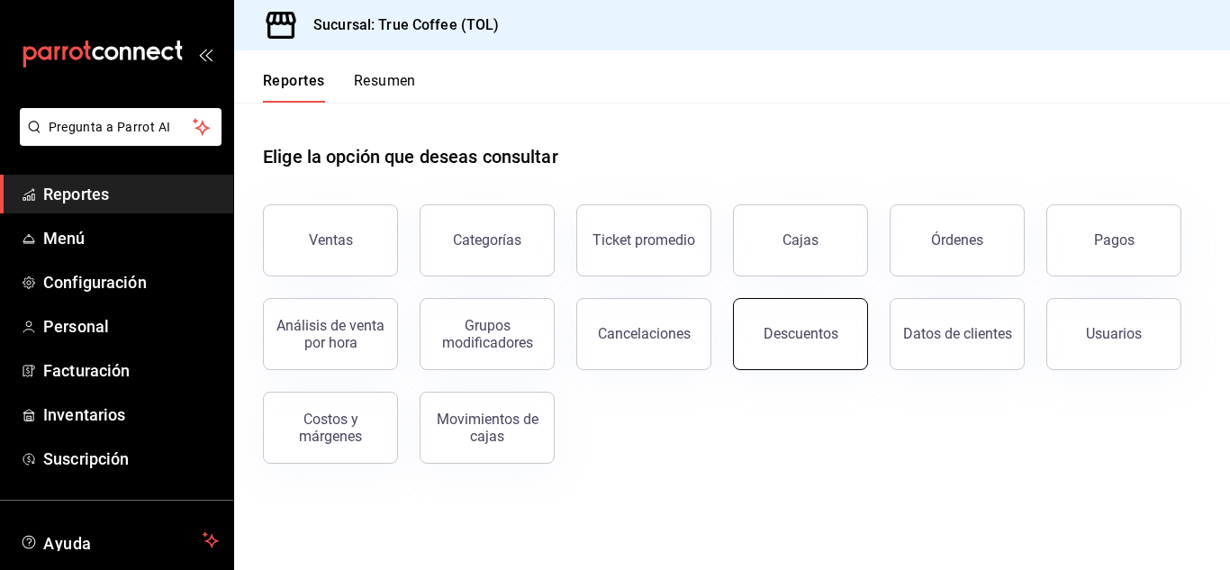
click at [783, 335] on div "Descuentos" at bounding box center [800, 333] width 75 height 17
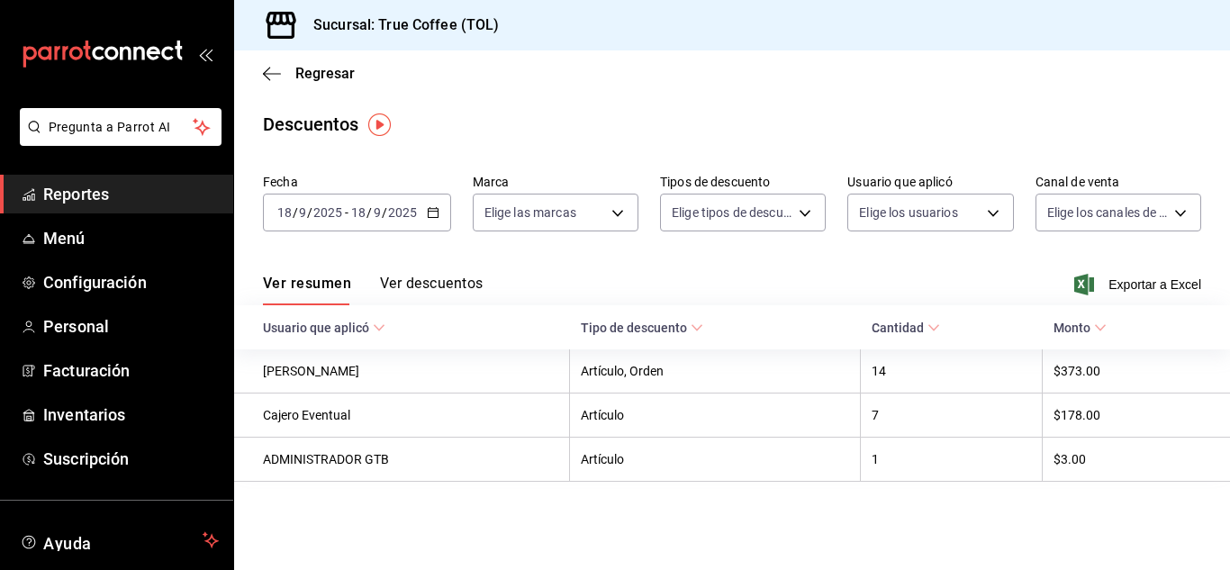
click at [694, 326] on \(Stroke\) at bounding box center [696, 328] width 11 height 6
click at [1088, 205] on body "Pregunta a Parrot AI Reportes Menú Configuración Personal Facturación Inventari…" at bounding box center [615, 285] width 1230 height 570
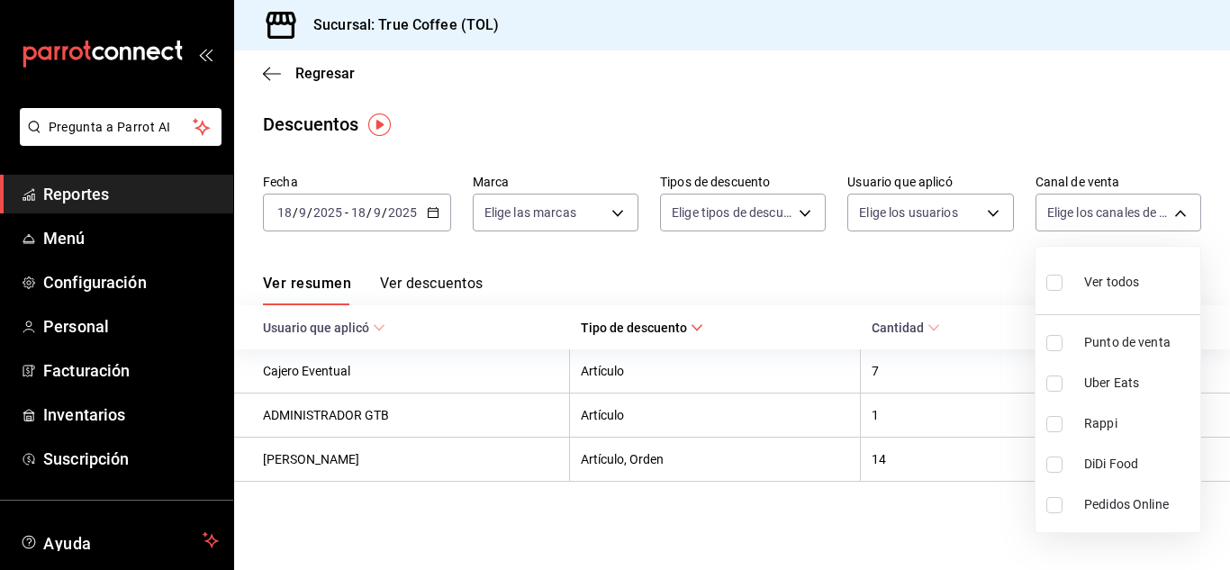
click at [1056, 278] on input "checkbox" at bounding box center [1054, 283] width 16 height 16
checkbox input "true"
type input "PARROT,UBER_EATS,RAPPI,DIDI_FOOD,ONLINE"
checkbox input "true"
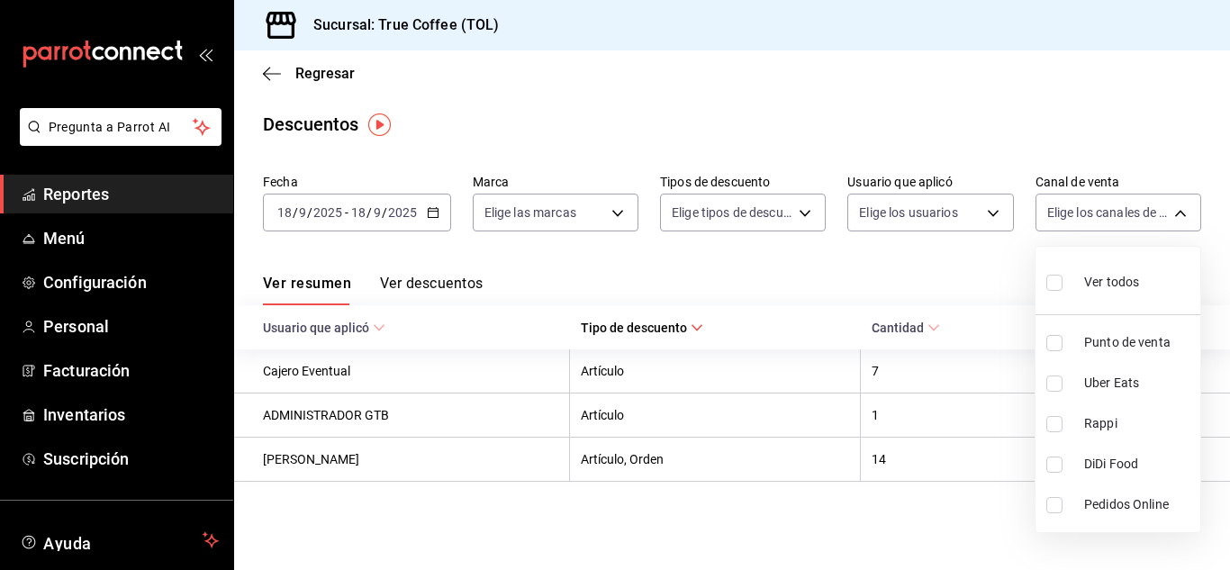
checkbox input "true"
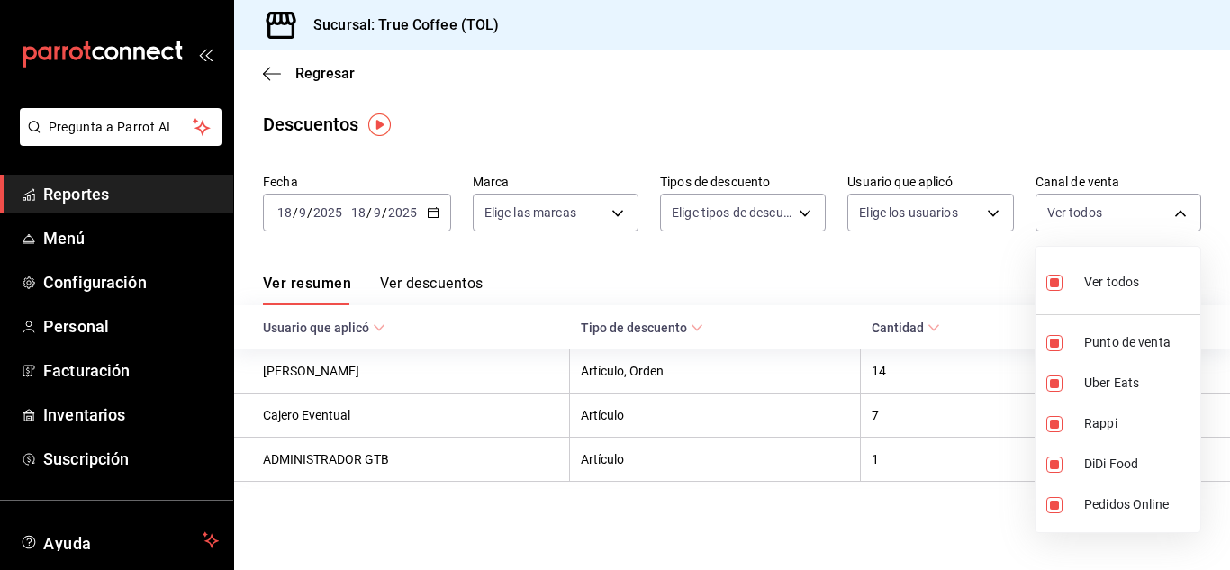
click at [964, 212] on div at bounding box center [615, 285] width 1230 height 570
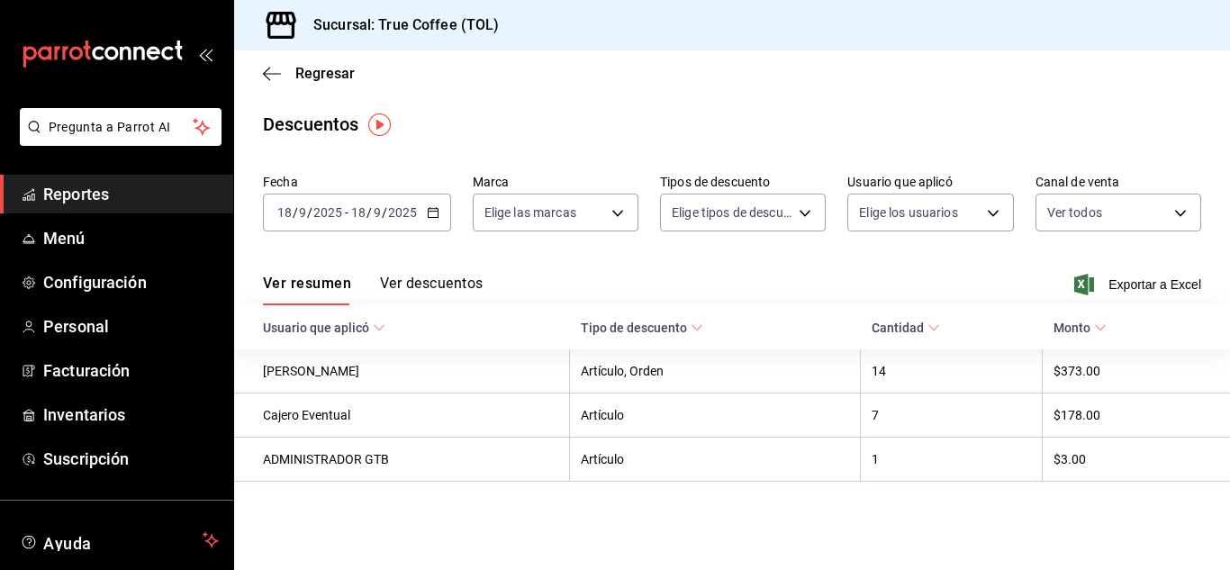
click at [964, 212] on body "Pregunta a Parrot AI Reportes Menú Configuración Personal Facturación Inventari…" at bounding box center [615, 285] width 1230 height 570
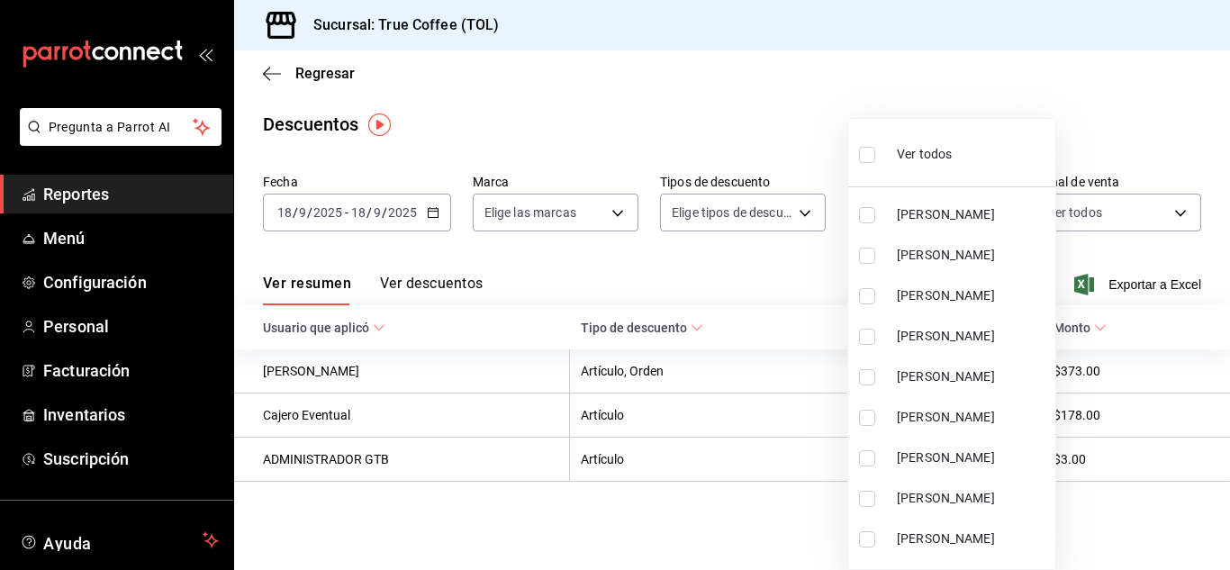
click at [868, 155] on input "checkbox" at bounding box center [867, 155] width 16 height 16
checkbox input "true"
type input "90c7066d-b621-4475-9ba7-d287a18d96e2,209706d2-72f0-4d79-ba9a-c3cf7517df0f,95d80…"
checkbox input "true"
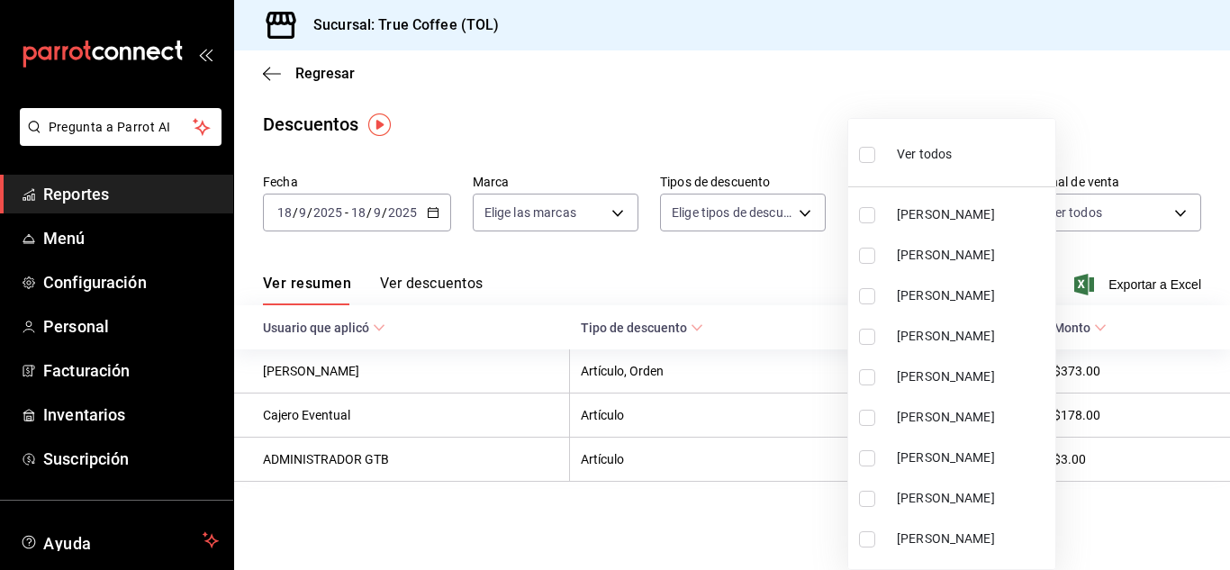
checkbox input "true"
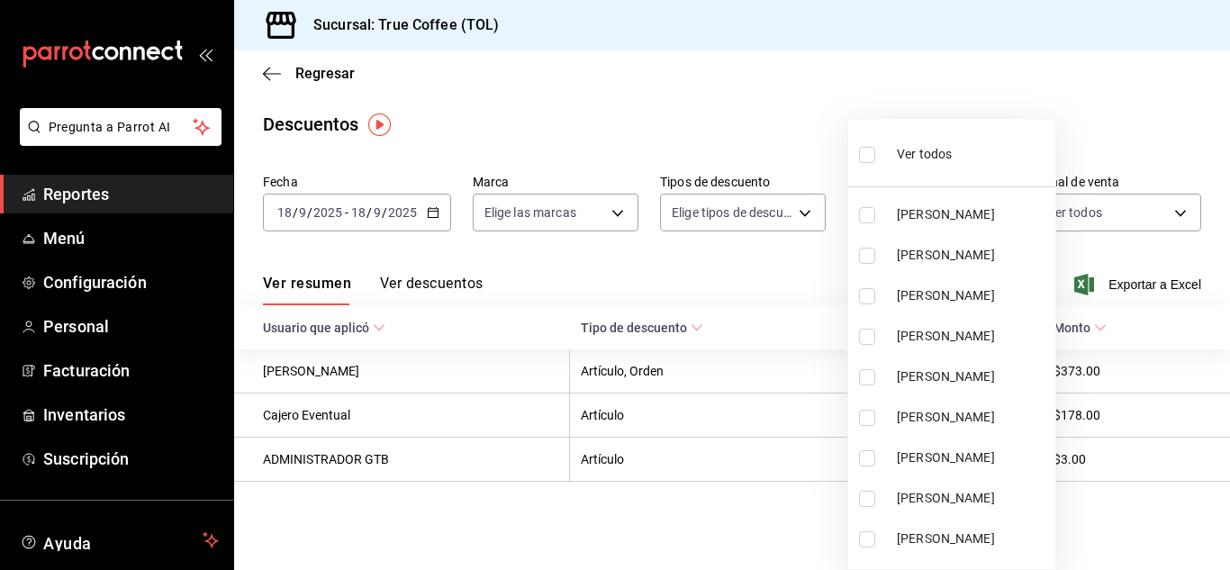
checkbox input "true"
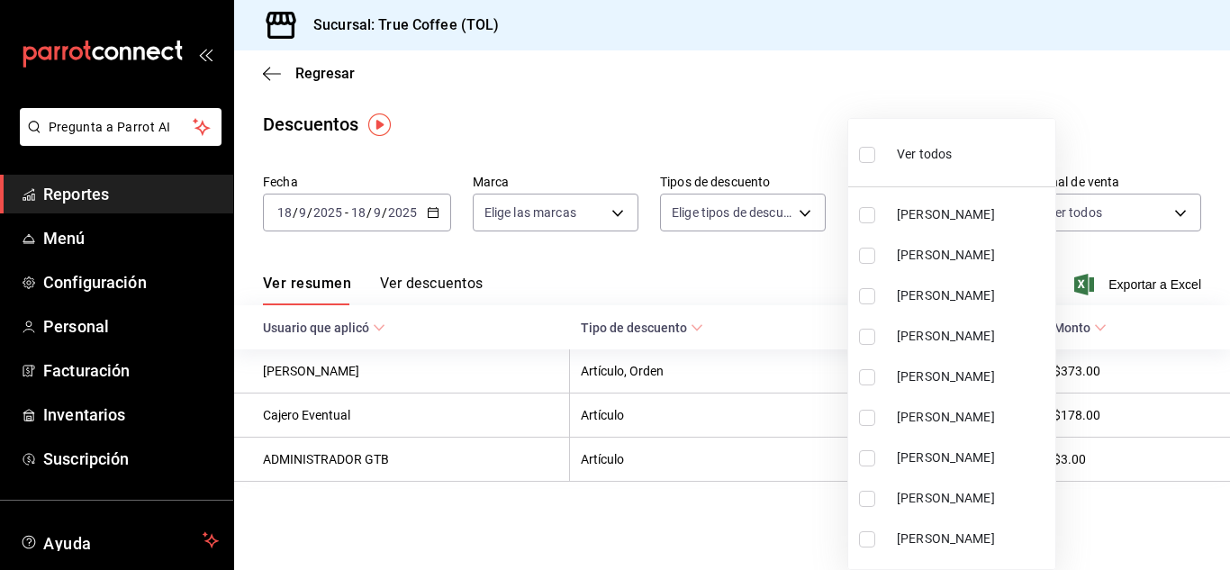
checkbox input "true"
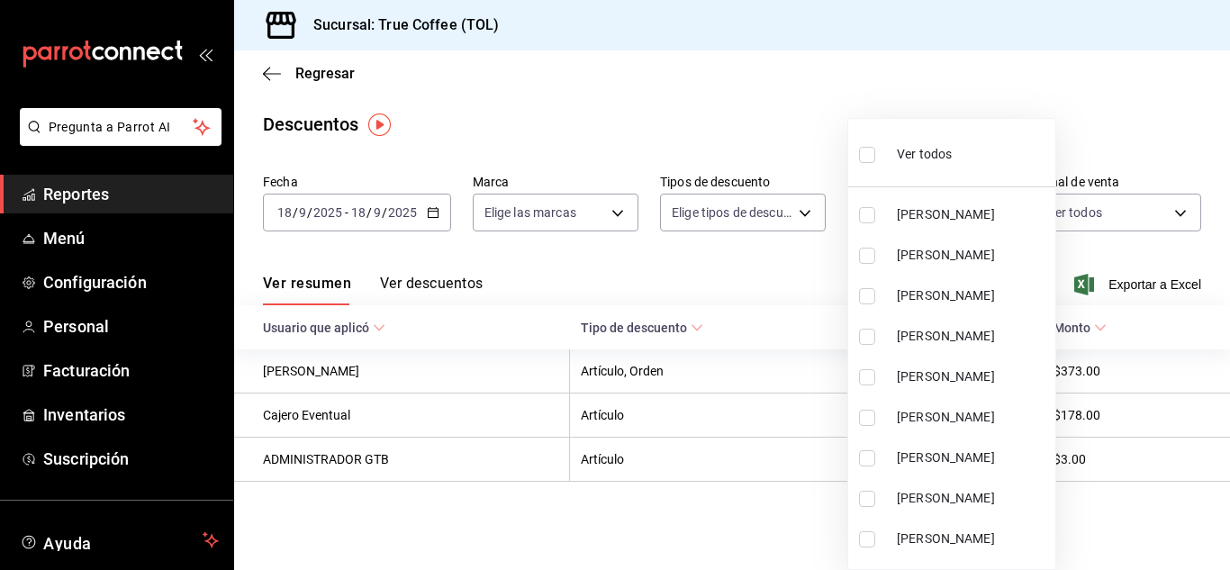
checkbox input "true"
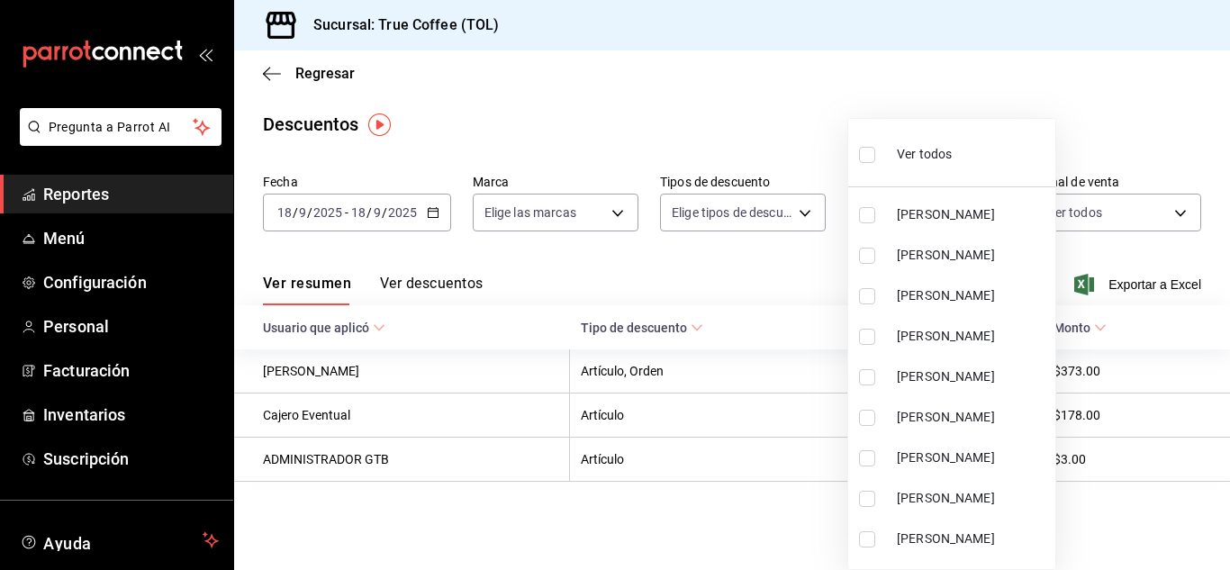
checkbox input "true"
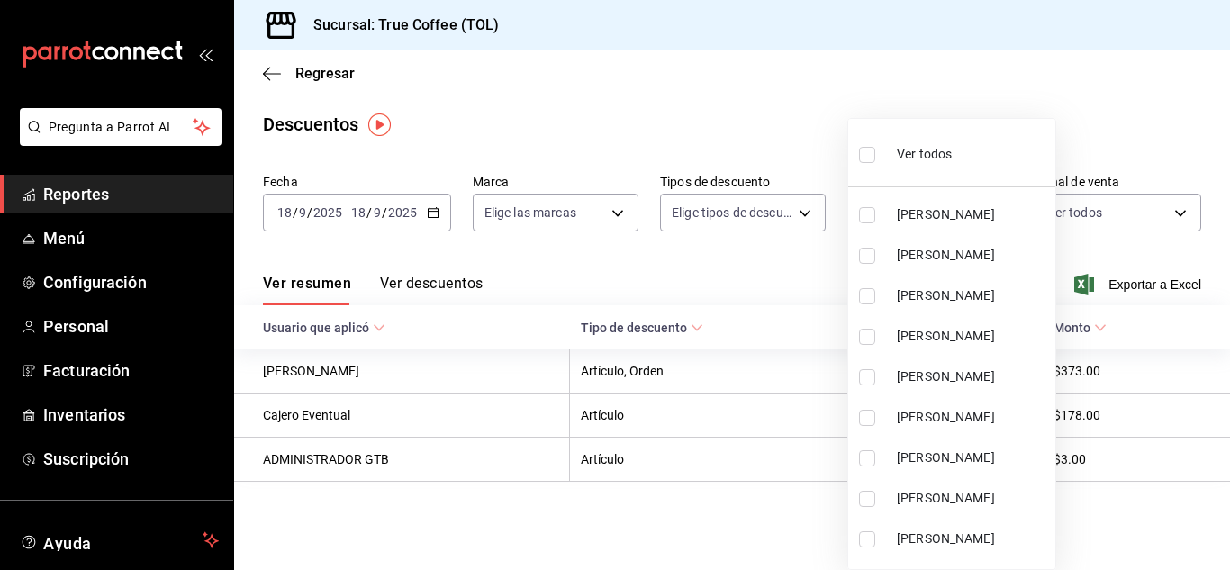
checkbox input "true"
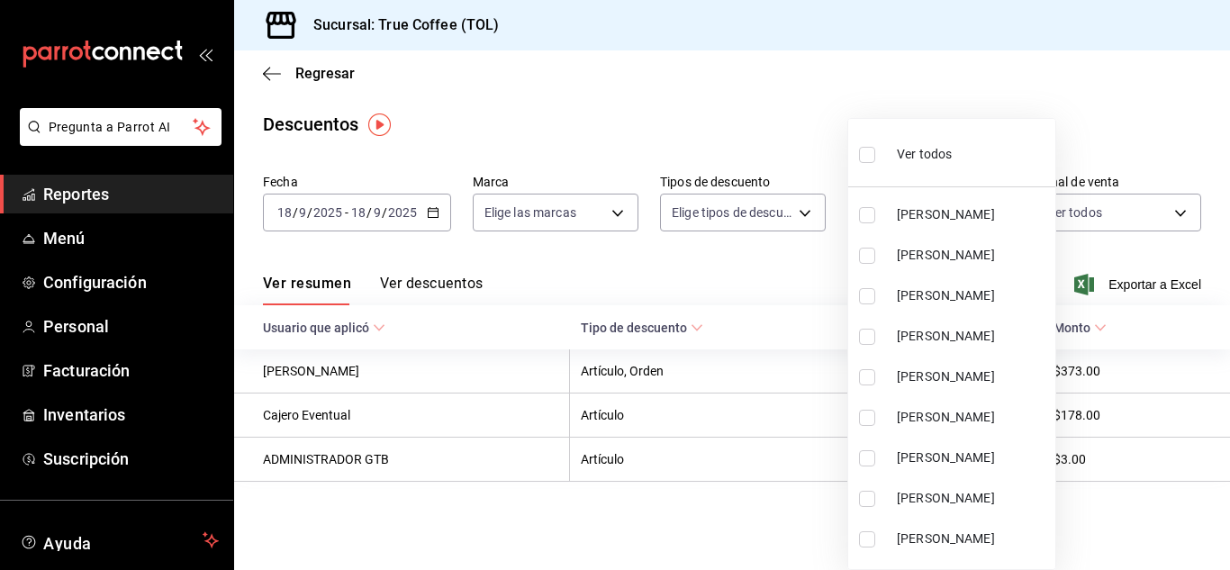
checkbox input "true"
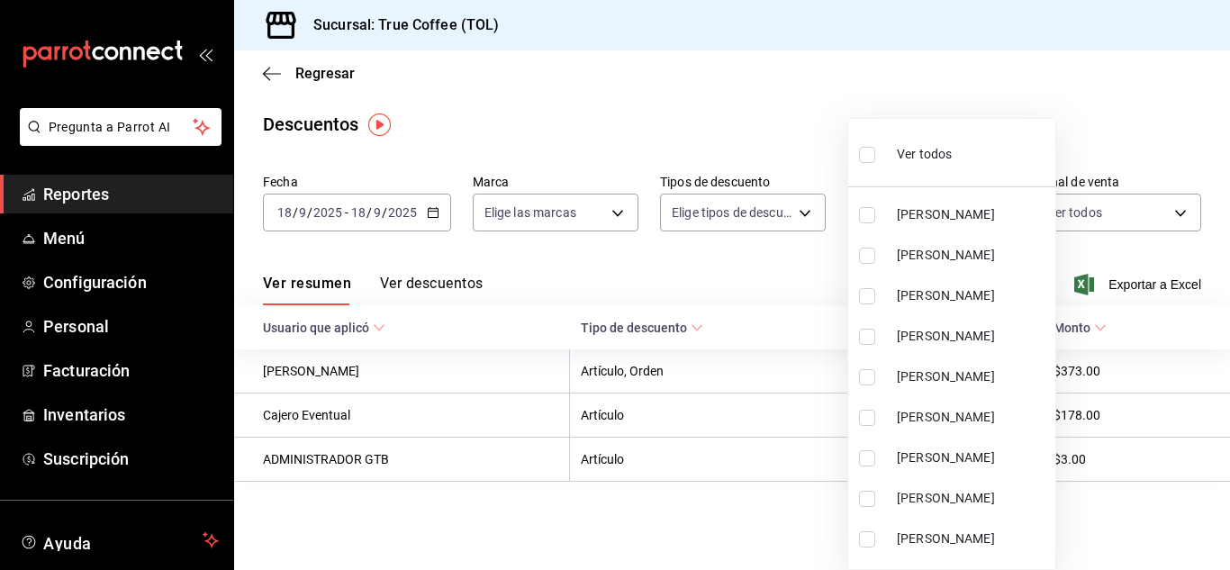
checkbox input "true"
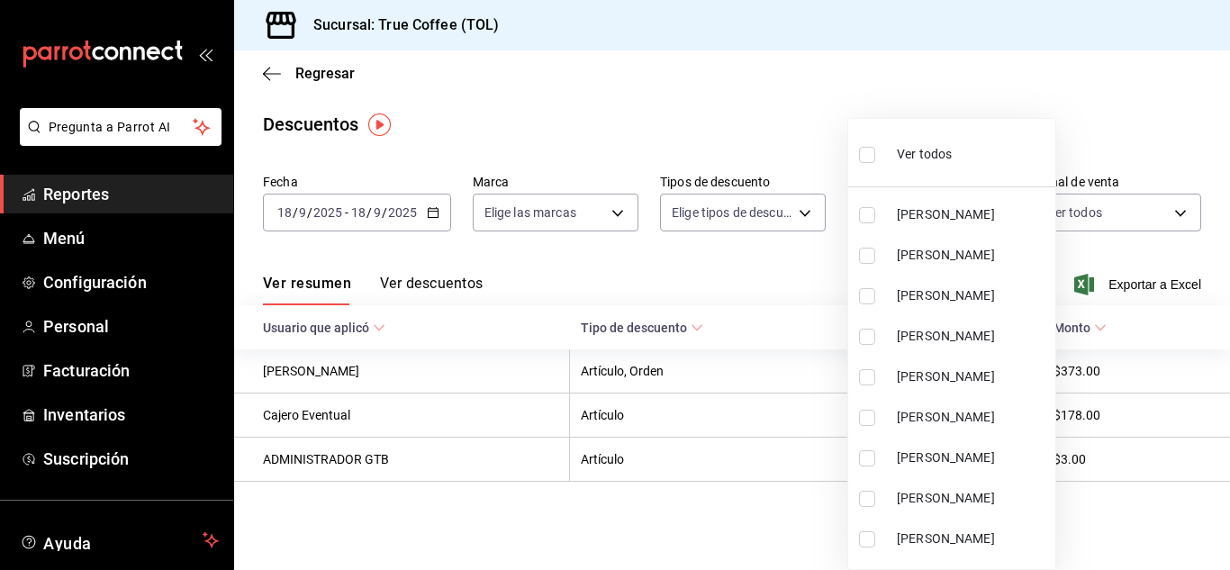
checkbox input "true"
click at [784, 208] on div at bounding box center [615, 285] width 1230 height 570
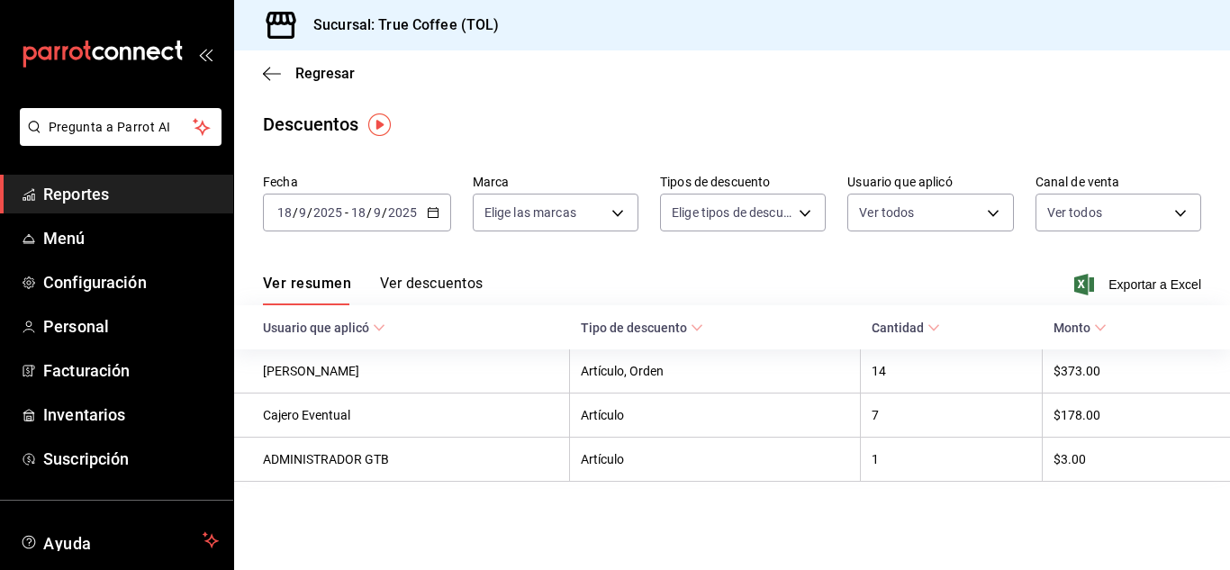
click at [784, 208] on div "Ver todos [PERSON_NAME] [PERSON_NAME] [PERSON_NAME] [PERSON_NAME] [PERSON_NAME]…" at bounding box center [615, 285] width 1230 height 570
click at [784, 208] on body "Pregunta a Parrot AI Reportes Menú Configuración Personal Facturación Inventari…" at bounding box center [615, 285] width 1230 height 570
click at [784, 208] on div at bounding box center [615, 285] width 1230 height 570
click at [582, 207] on body "Pregunta a Parrot AI Reportes Menú Configuración Personal Facturación Inventari…" at bounding box center [615, 285] width 1230 height 570
click at [483, 285] on li "Ver todas" at bounding box center [556, 280] width 167 height 53
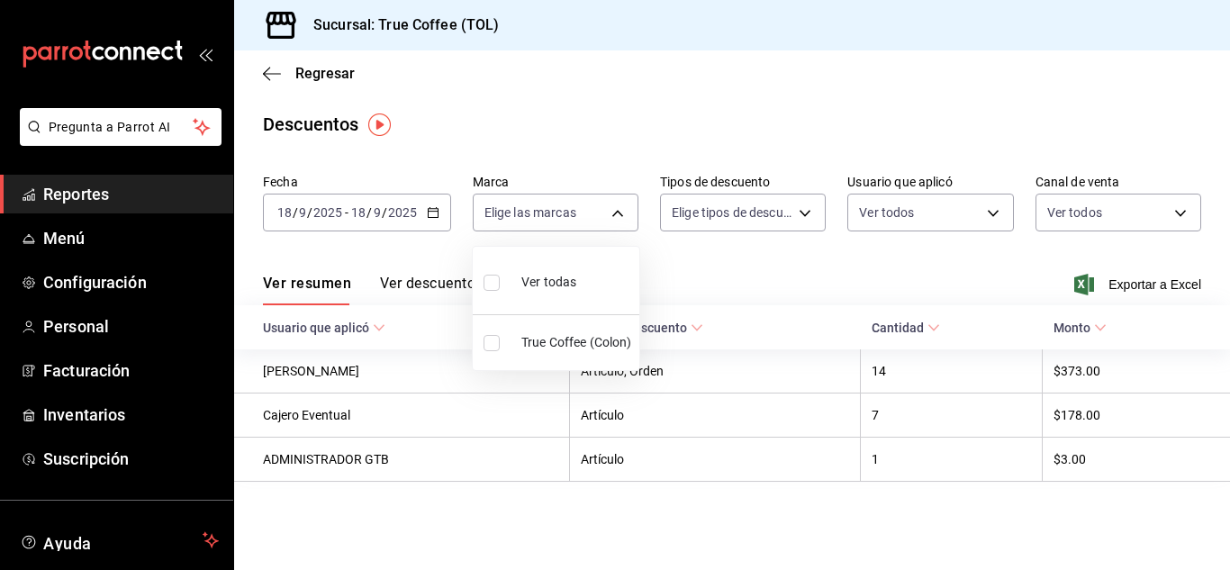
type input "26f61452-cae3-4785-a690-7b393e87ceb5"
checkbox input "true"
click at [416, 292] on div at bounding box center [615, 285] width 1230 height 570
click at [422, 292] on button "Ver descuentos" at bounding box center [431, 290] width 103 height 31
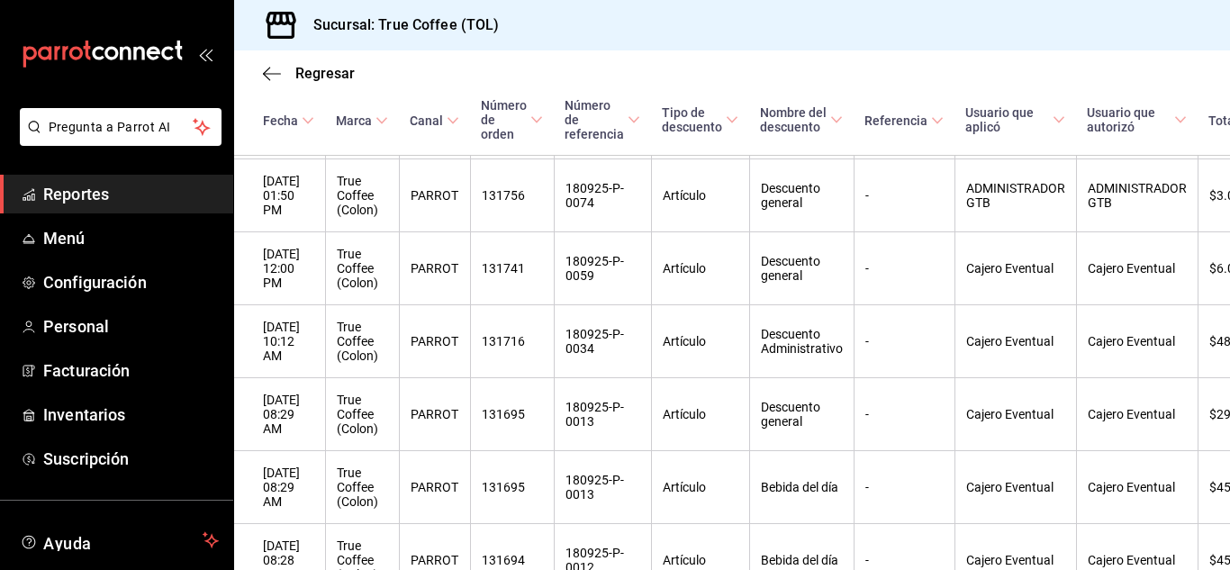
scroll to position [1280, 0]
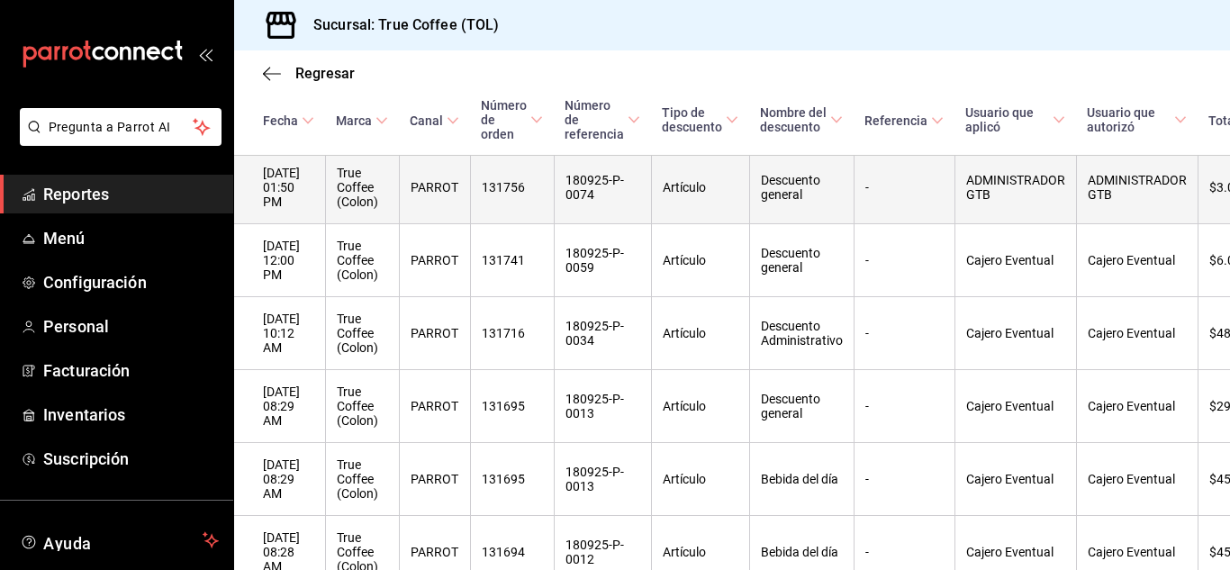
click at [377, 224] on th "True Coffee (Colon)" at bounding box center [362, 187] width 74 height 73
click at [607, 221] on th "180925-P-0074" at bounding box center [602, 187] width 97 height 73
click at [807, 222] on th "Descuento general" at bounding box center [801, 187] width 104 height 73
click at [1044, 219] on th "ADMINISTRADOR GTB" at bounding box center [1015, 187] width 122 height 73
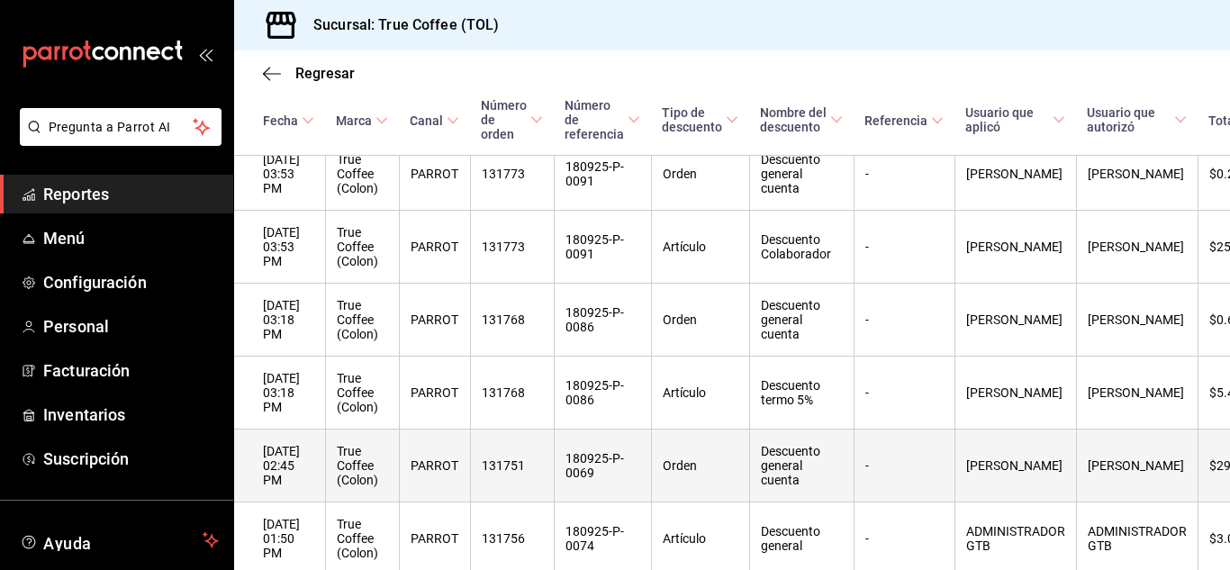
scroll to position [919, 0]
